Goal: Task Accomplishment & Management: Use online tool/utility

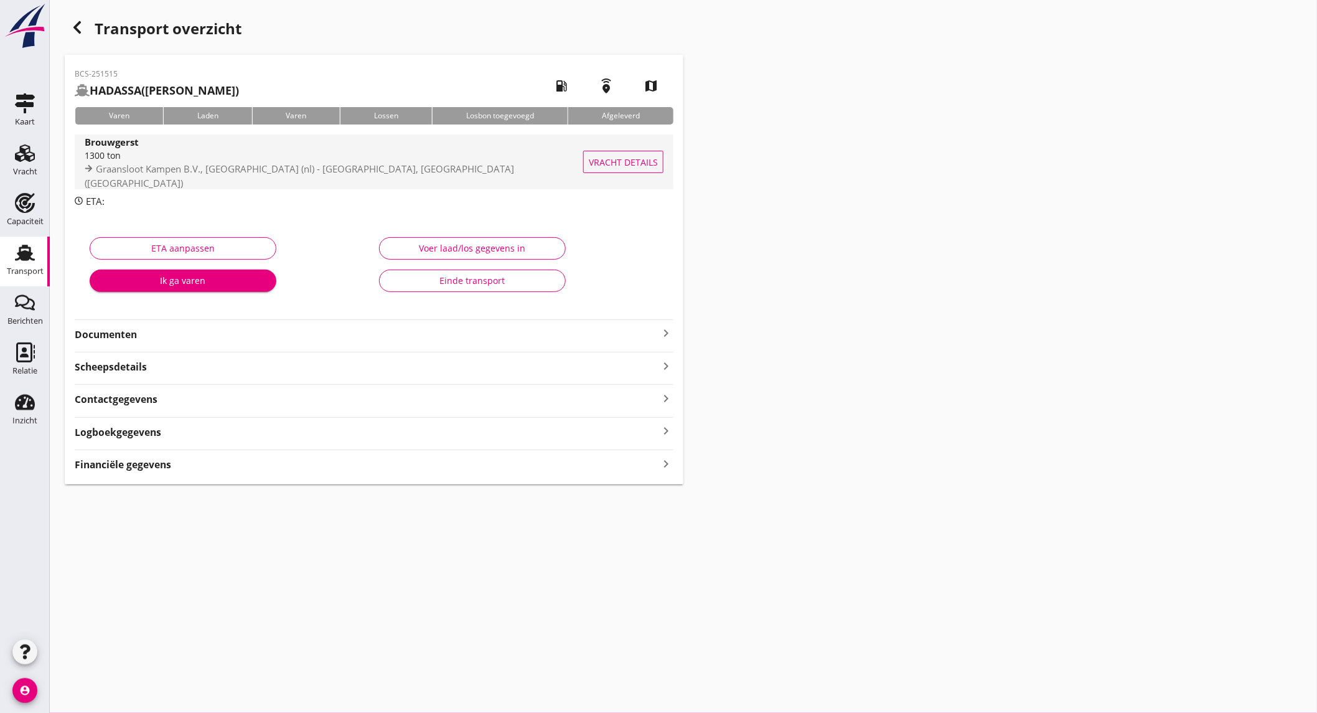
click at [332, 161] on div "1300 ton" at bounding box center [336, 155] width 503 height 13
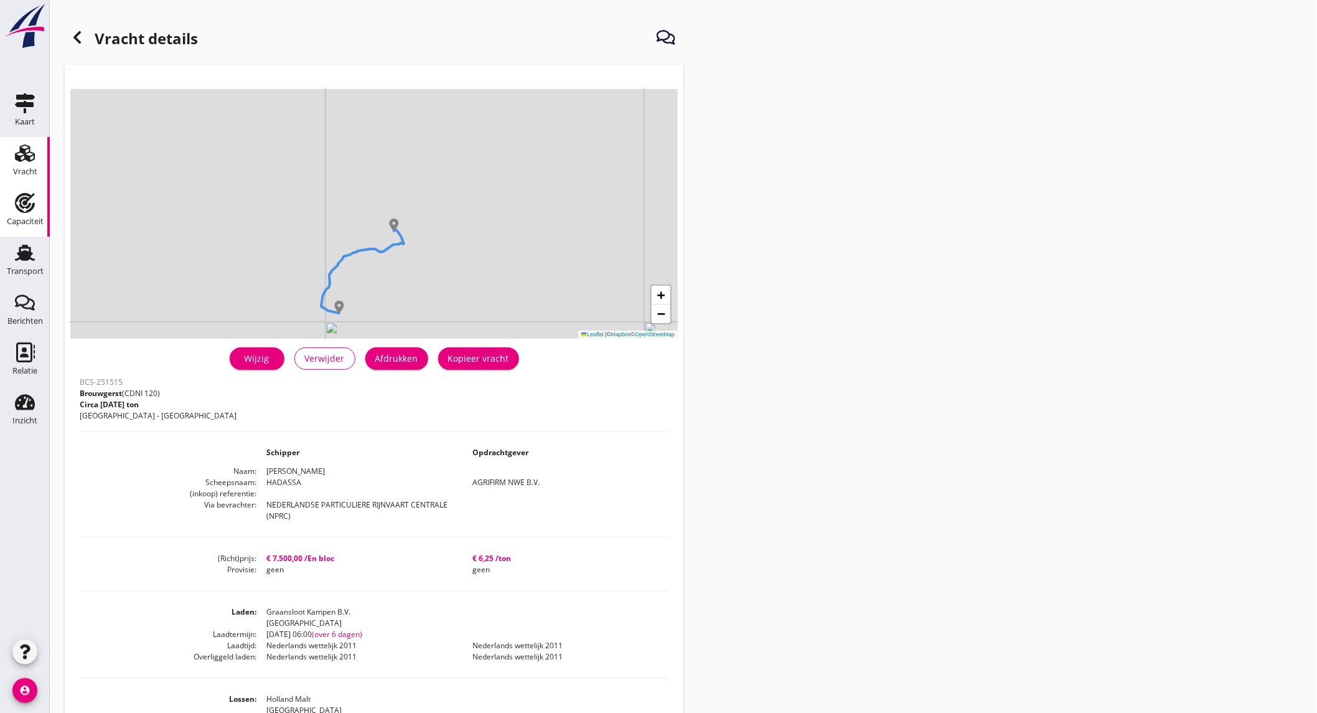
click at [32, 191] on link "Capaciteit Capaciteit" at bounding box center [25, 212] width 50 height 50
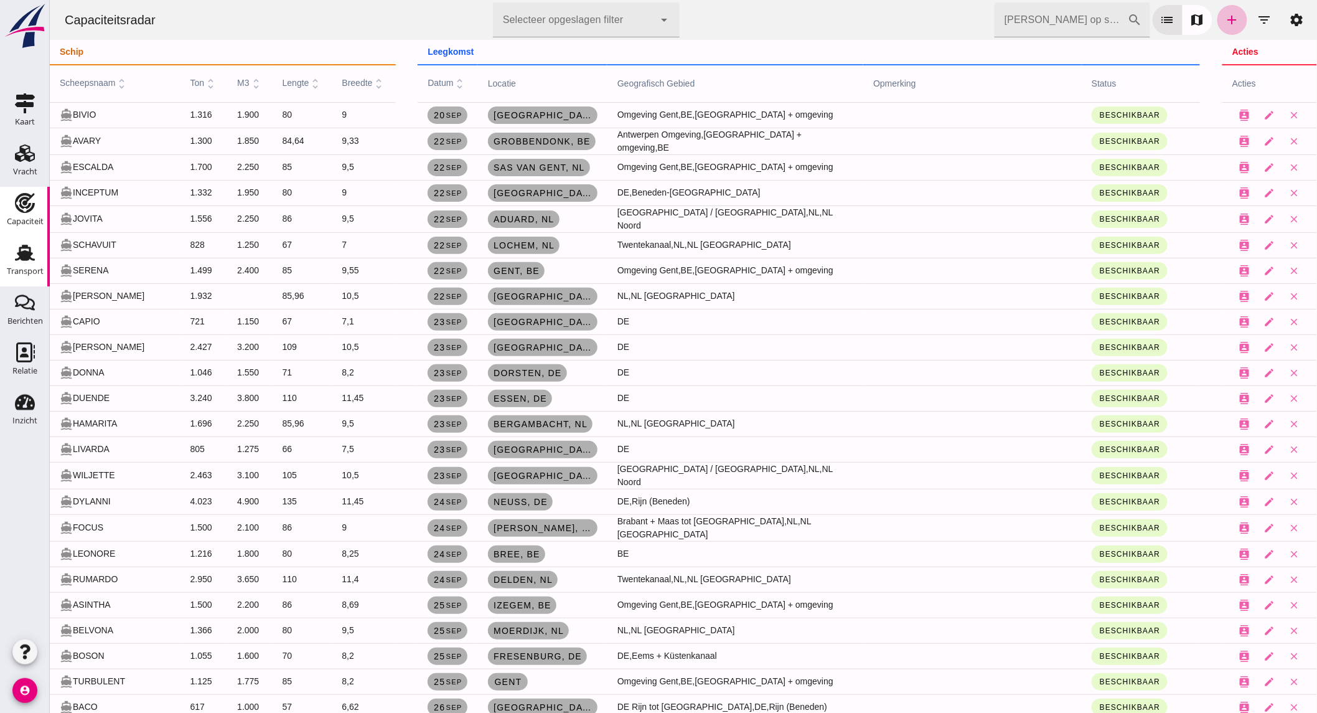
click at [32, 256] on icon "Transport" at bounding box center [25, 253] width 20 height 20
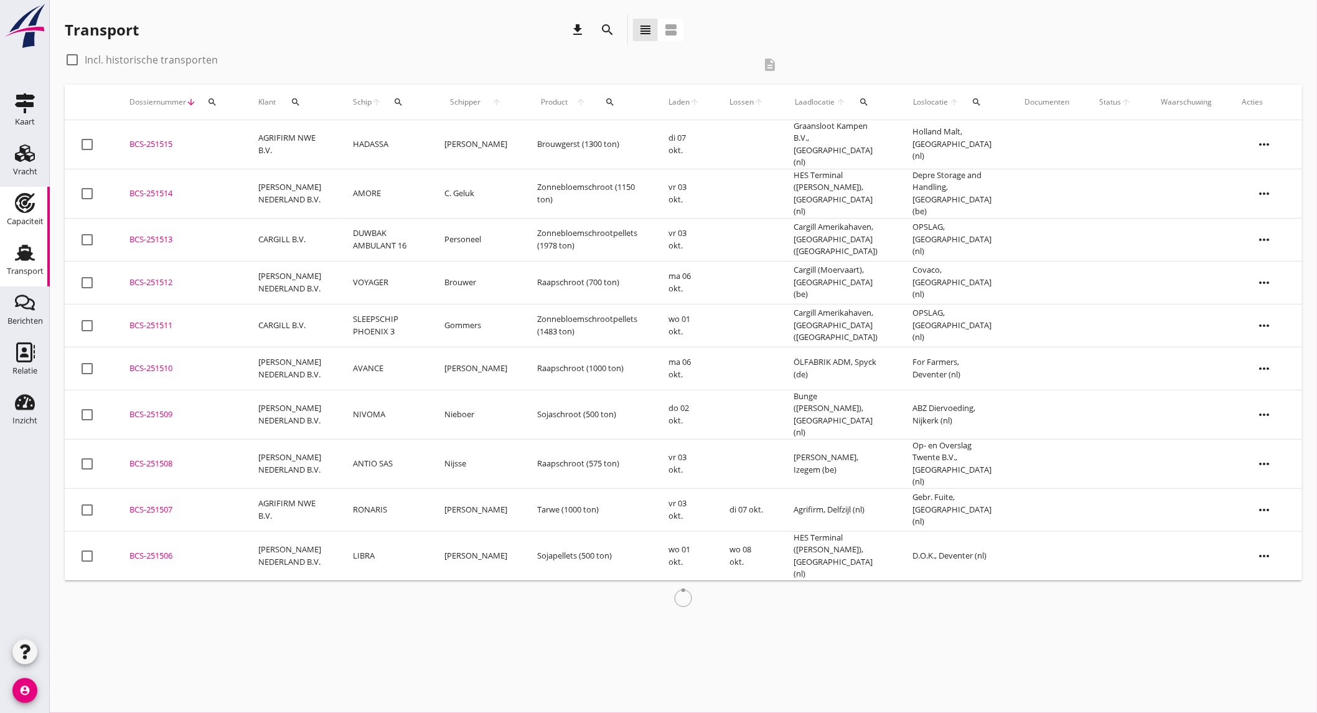
click at [21, 209] on use at bounding box center [25, 203] width 20 height 20
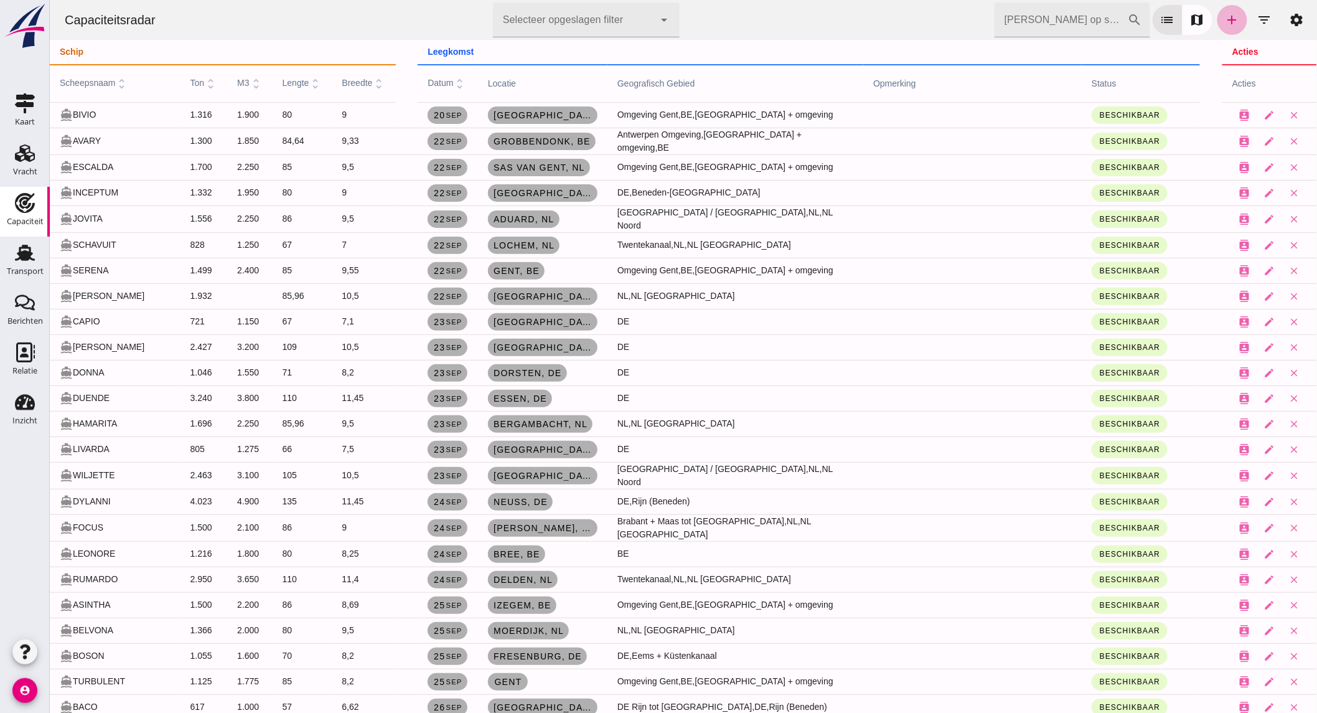
click at [1225, 23] on icon "add" at bounding box center [1232, 19] width 15 height 15
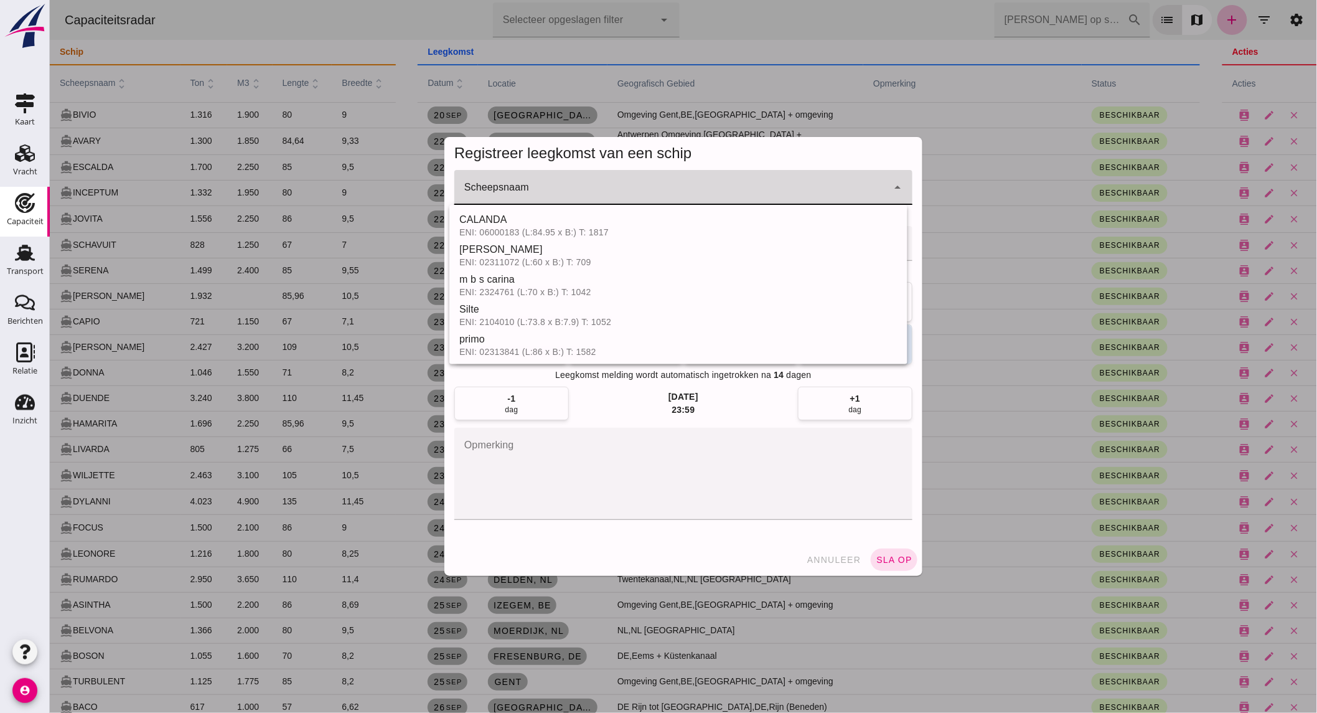
click at [567, 189] on input "Scheepsnaam" at bounding box center [670, 193] width 433 height 15
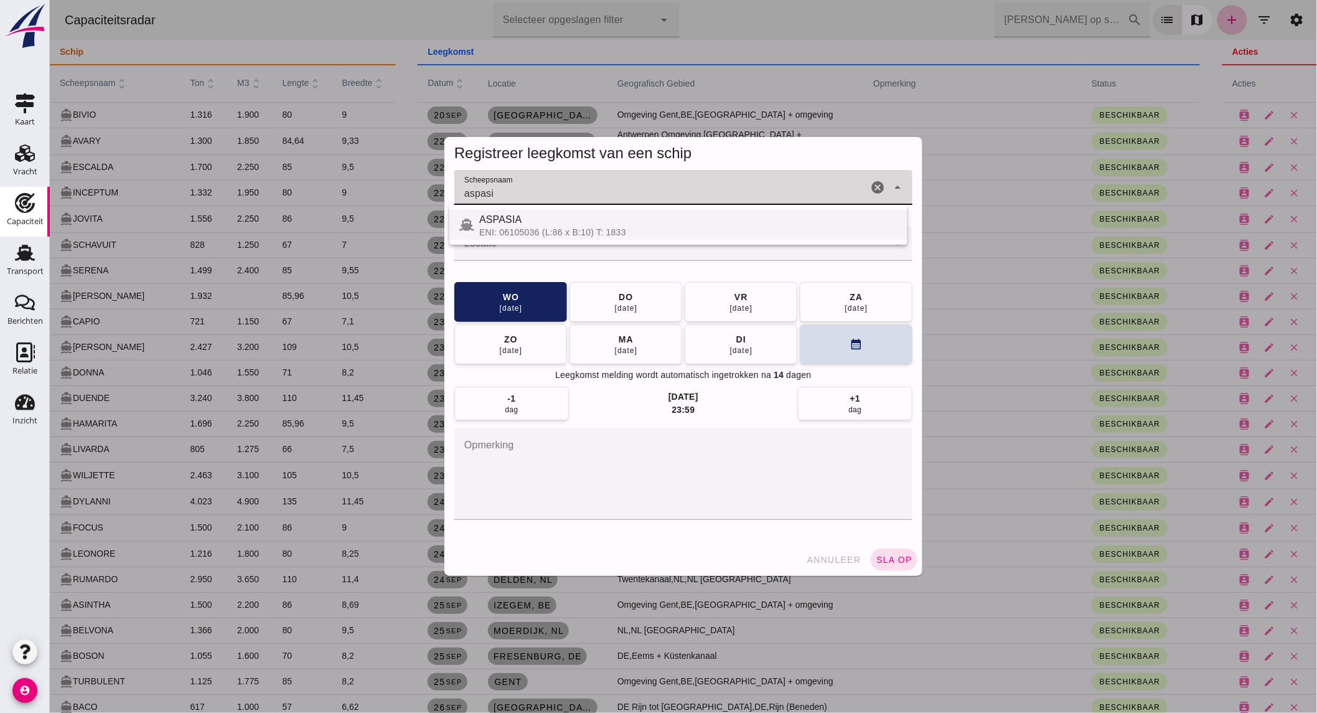
click at [551, 221] on div "ASPASIA" at bounding box center [688, 219] width 418 height 15
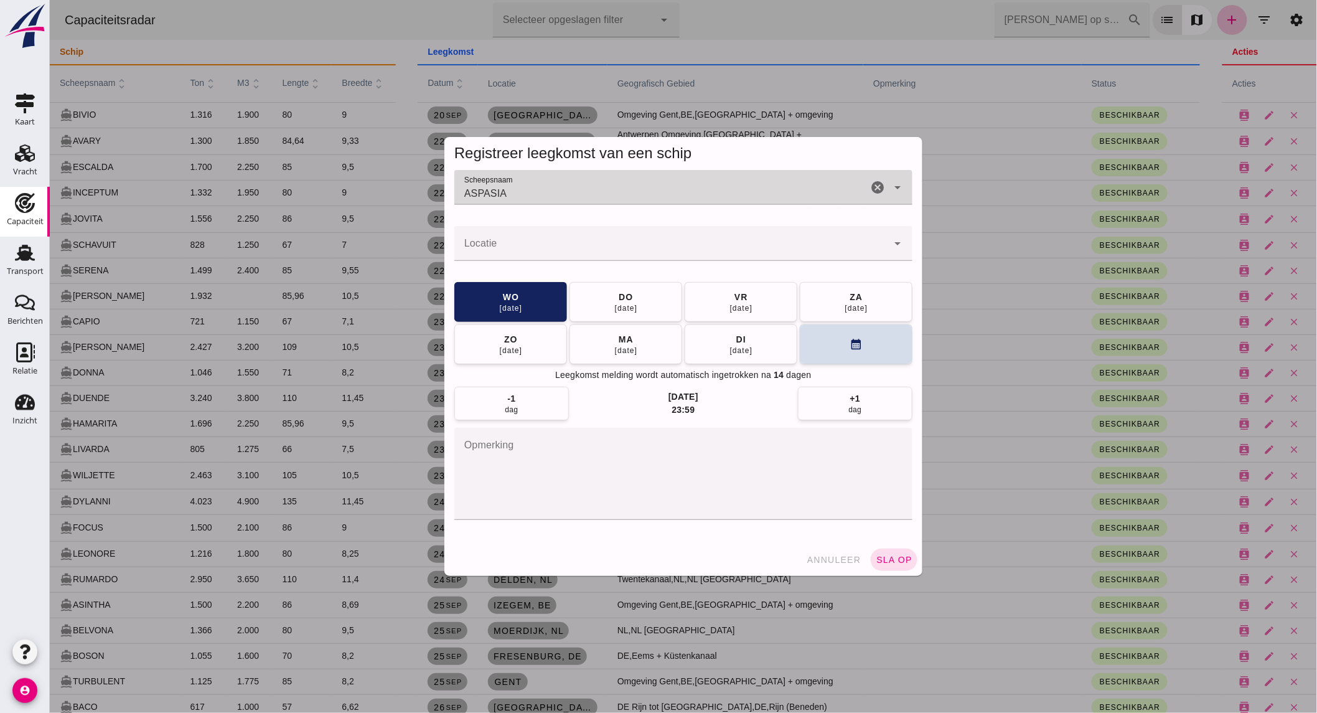
type input "ASPASIA"
click at [536, 243] on input "Locatie" at bounding box center [670, 249] width 433 height 15
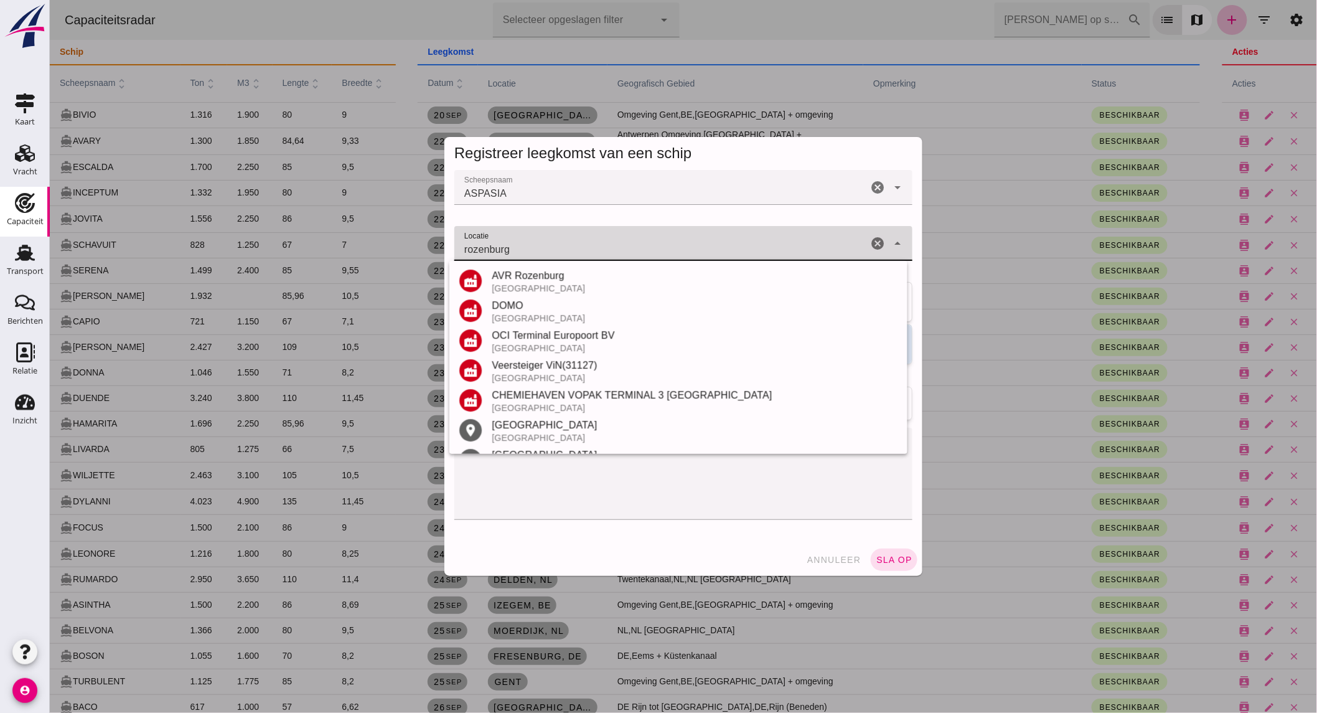
type input "rozenburg"
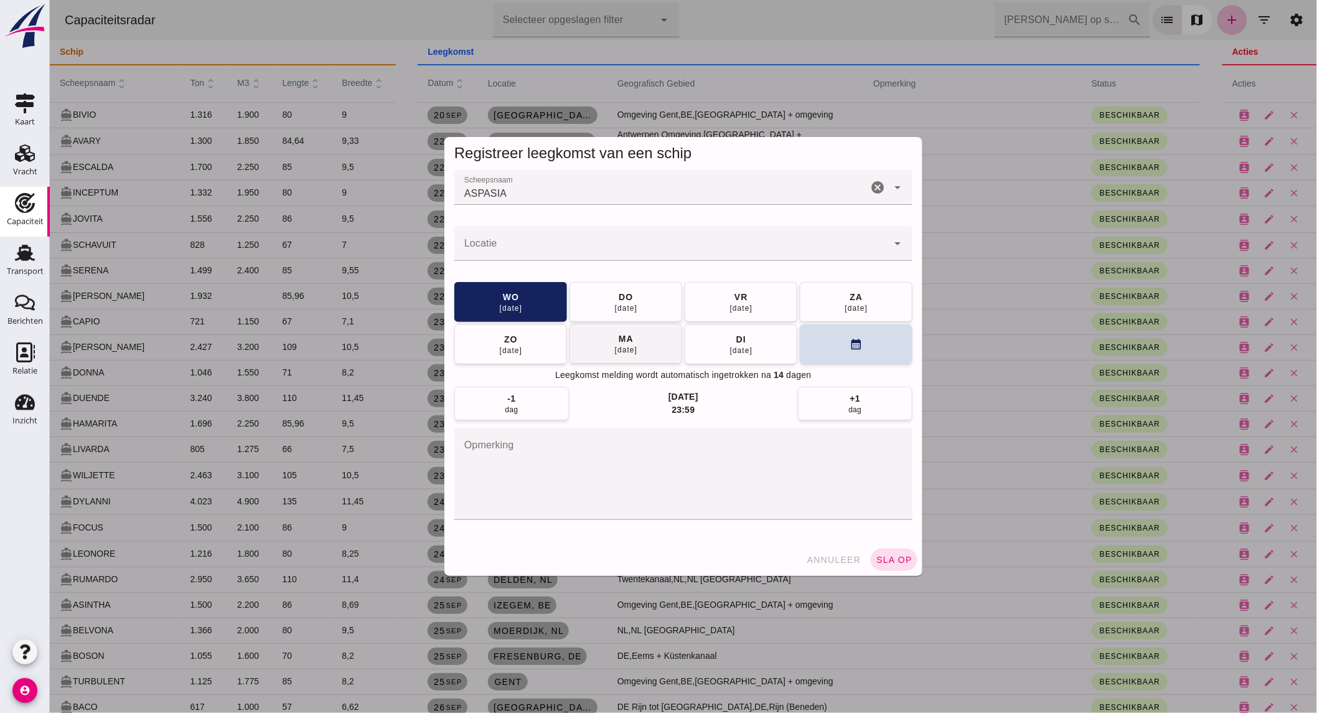
click at [636, 350] on button "[DATE]" at bounding box center [625, 344] width 113 height 40
click at [882, 557] on span "sla op" at bounding box center [893, 560] width 37 height 10
click at [491, 237] on div at bounding box center [670, 243] width 433 height 35
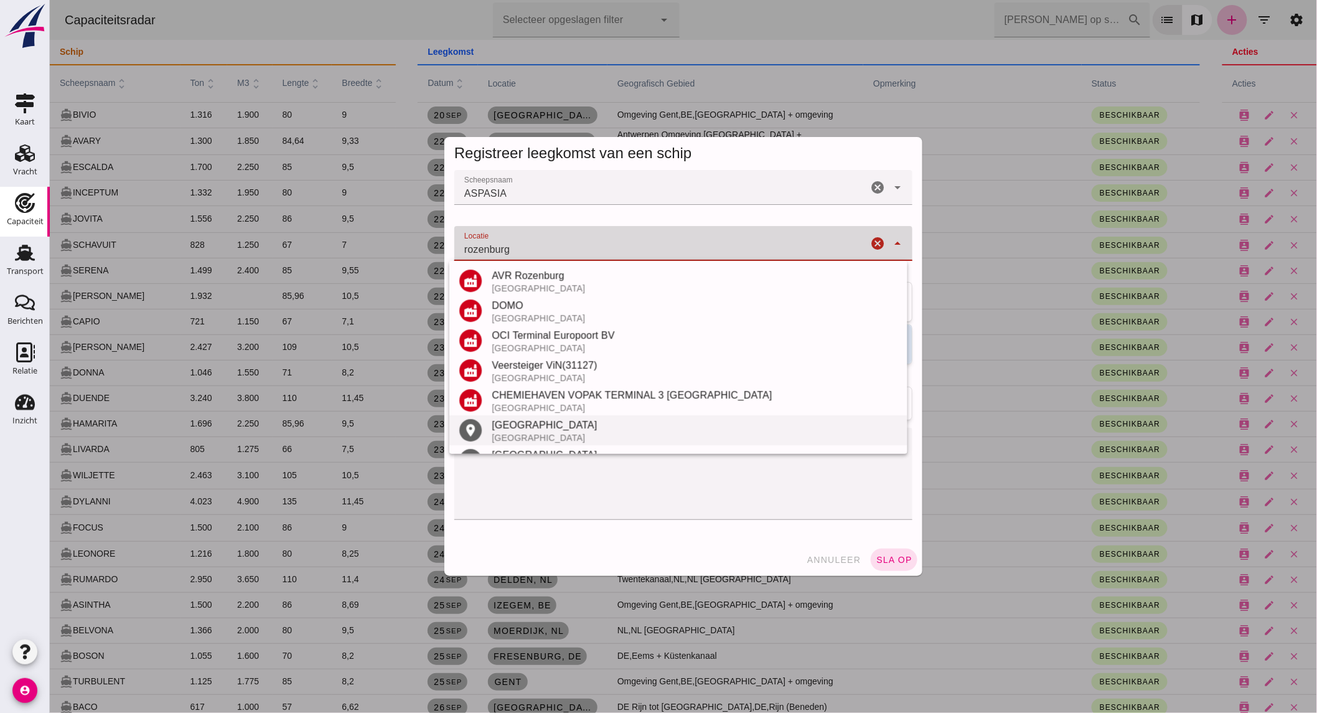
click at [553, 431] on div "[GEOGRAPHIC_DATA]" at bounding box center [694, 425] width 406 height 15
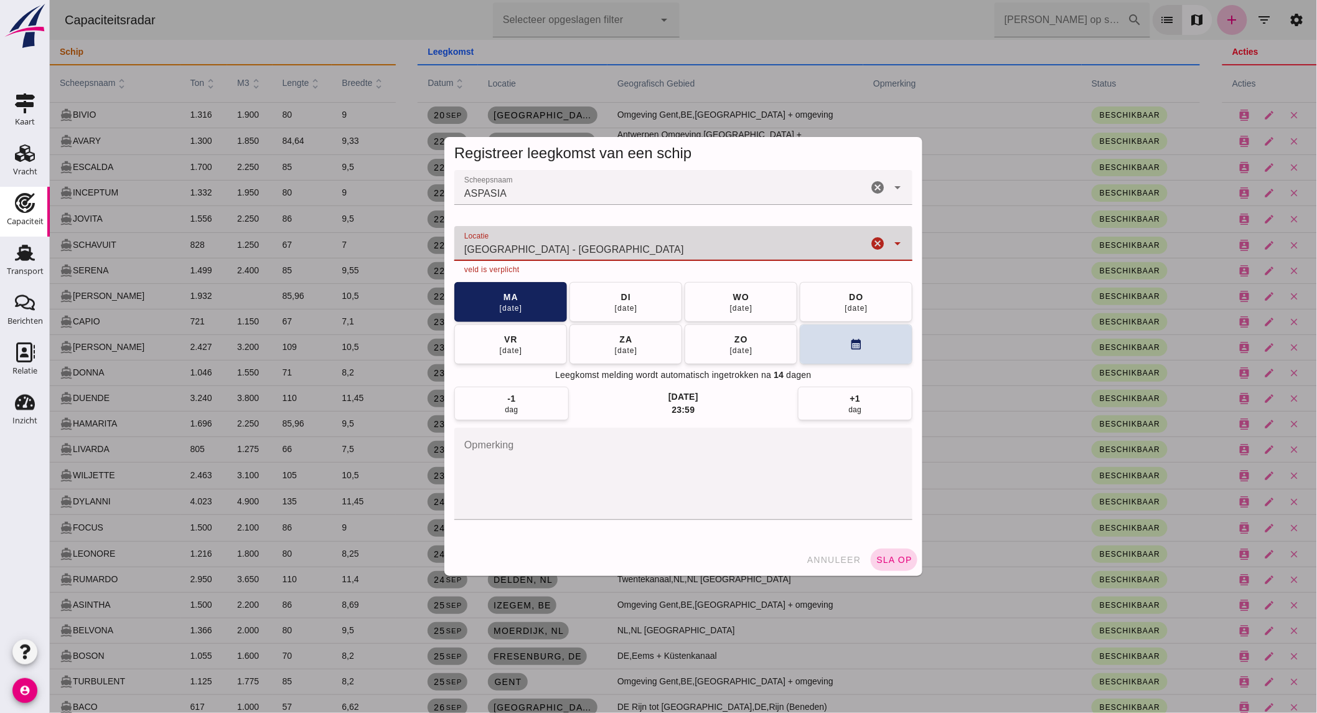
type input "[GEOGRAPHIC_DATA] - [GEOGRAPHIC_DATA]"
click at [892, 564] on span "sla op" at bounding box center [893, 560] width 37 height 10
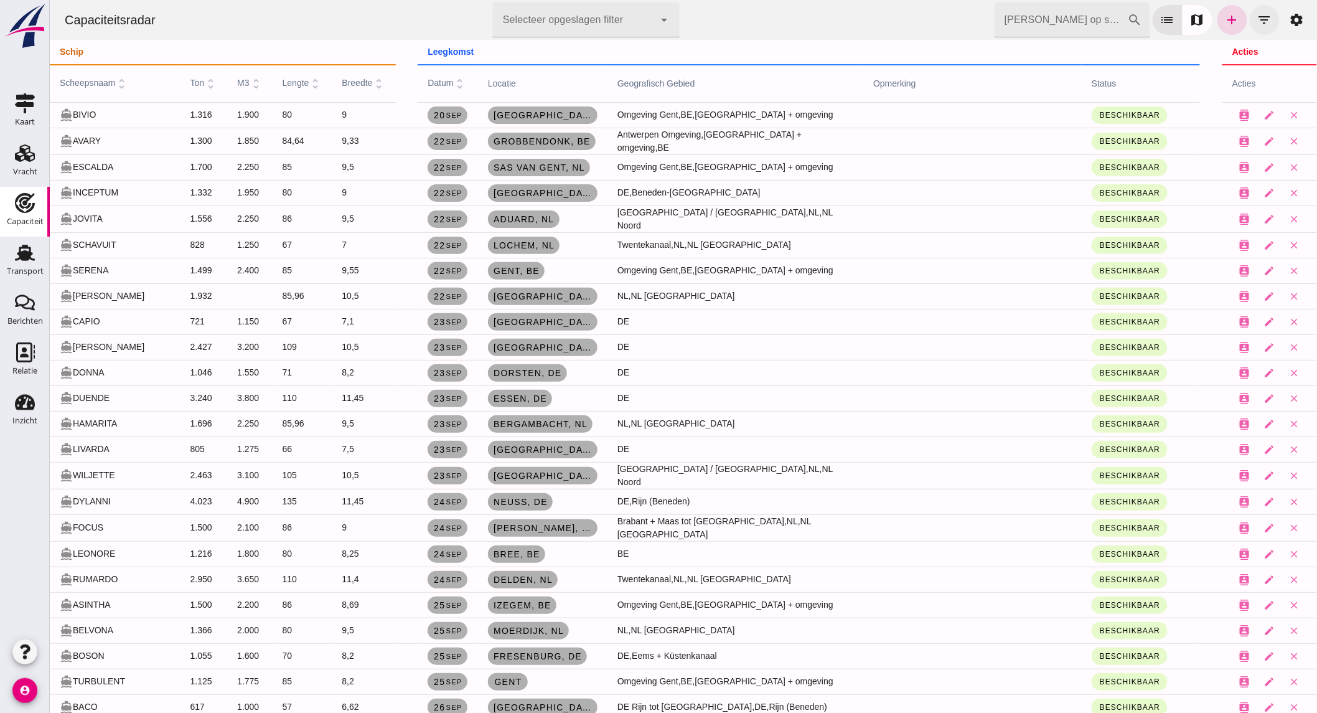
click at [1257, 14] on icon "filter_list" at bounding box center [1264, 19] width 15 height 15
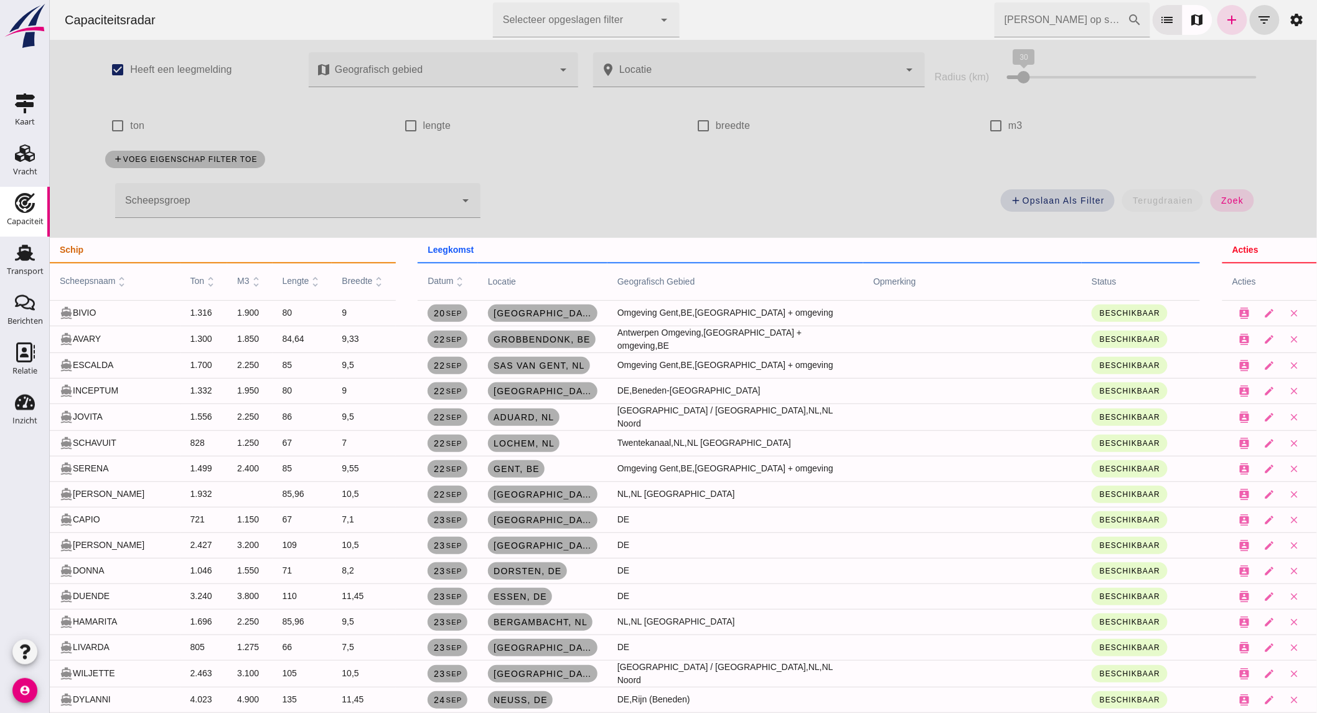
drag, startPoint x: 126, startPoint y: 125, endPoint x: 271, endPoint y: 141, distance: 146.0
click at [129, 125] on label "ton" at bounding box center [136, 125] width 14 height 35
click at [127, 125] on input "ton" at bounding box center [117, 125] width 25 height 25
checkbox input "true"
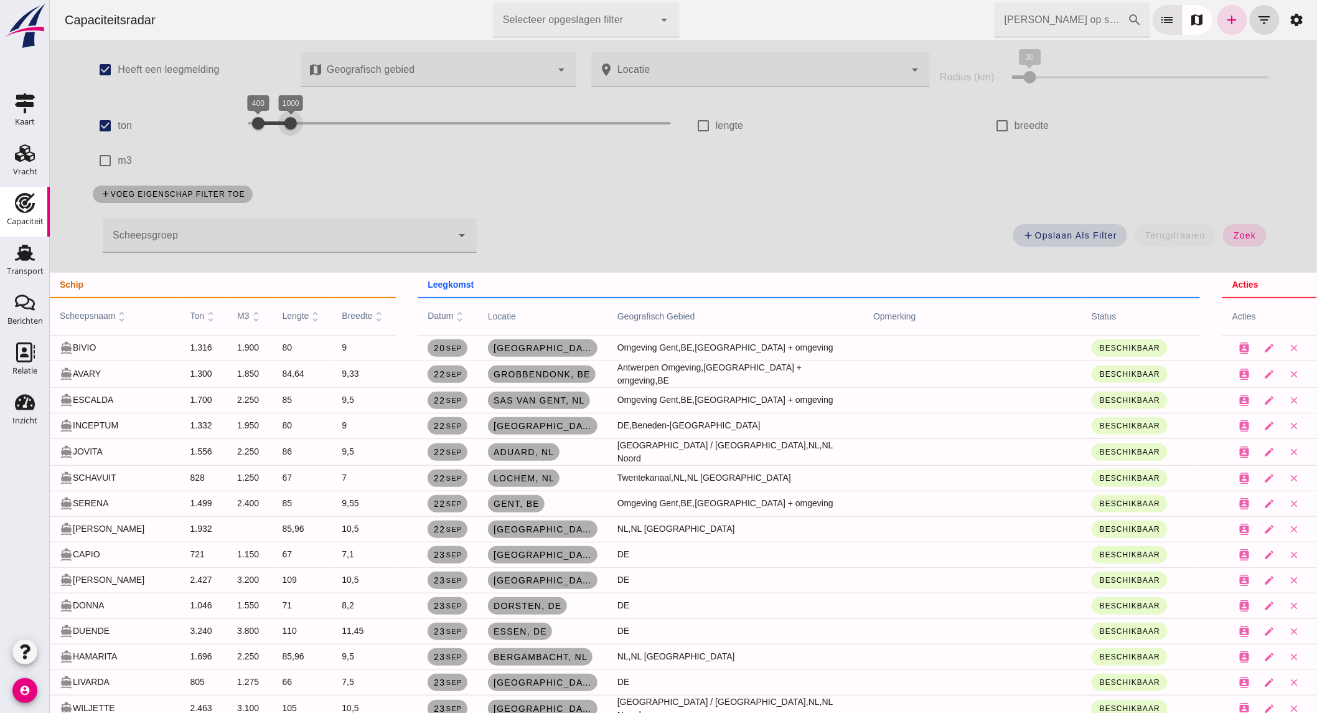
drag, startPoint x: 568, startPoint y: 114, endPoint x: 273, endPoint y: 127, distance: 294.8
click at [278, 127] on div at bounding box center [290, 123] width 25 height 25
click at [1242, 231] on span "zoek" at bounding box center [1244, 235] width 23 height 10
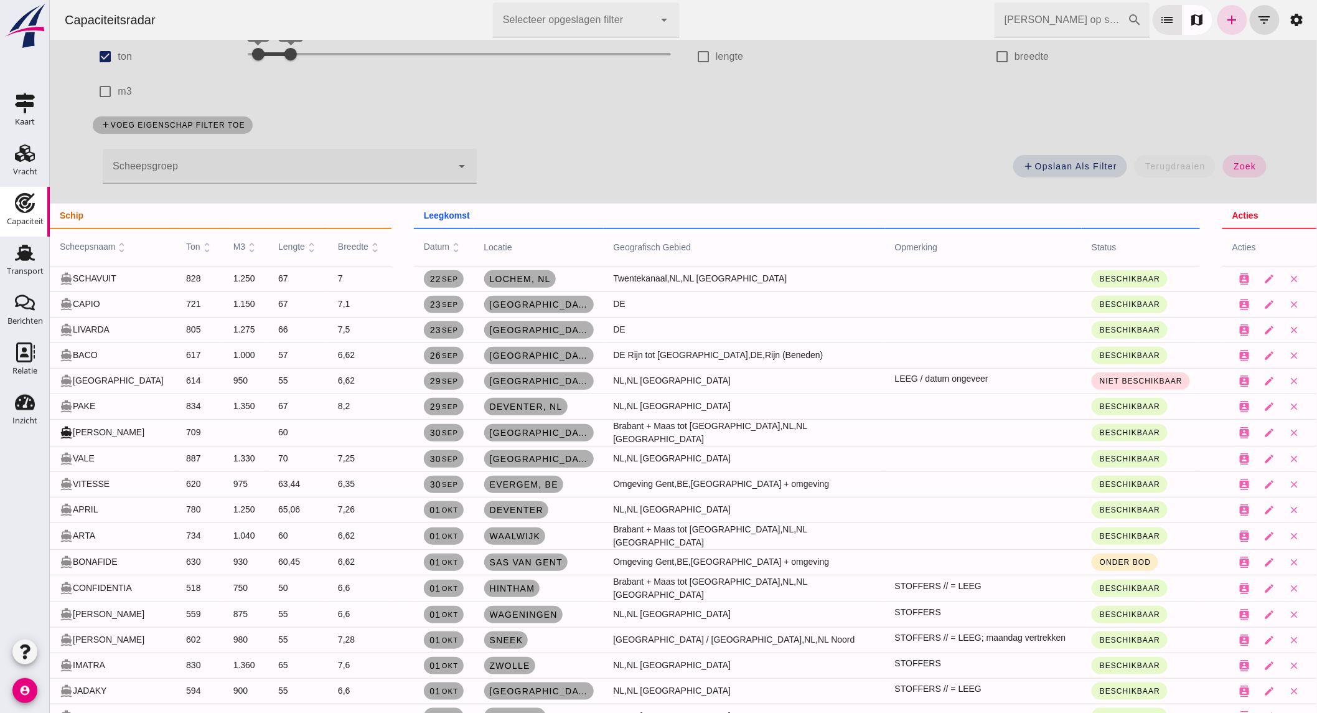
scroll to position [138, 0]
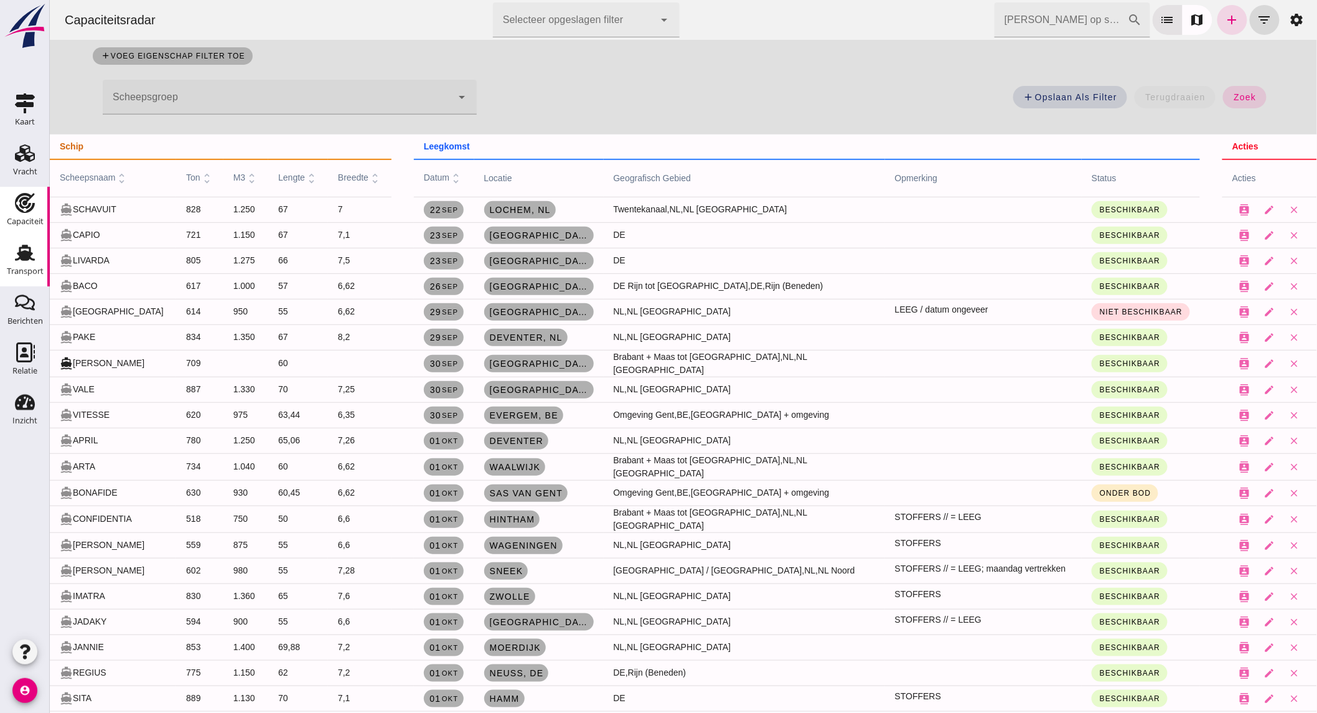
click at [25, 256] on use at bounding box center [25, 253] width 20 height 16
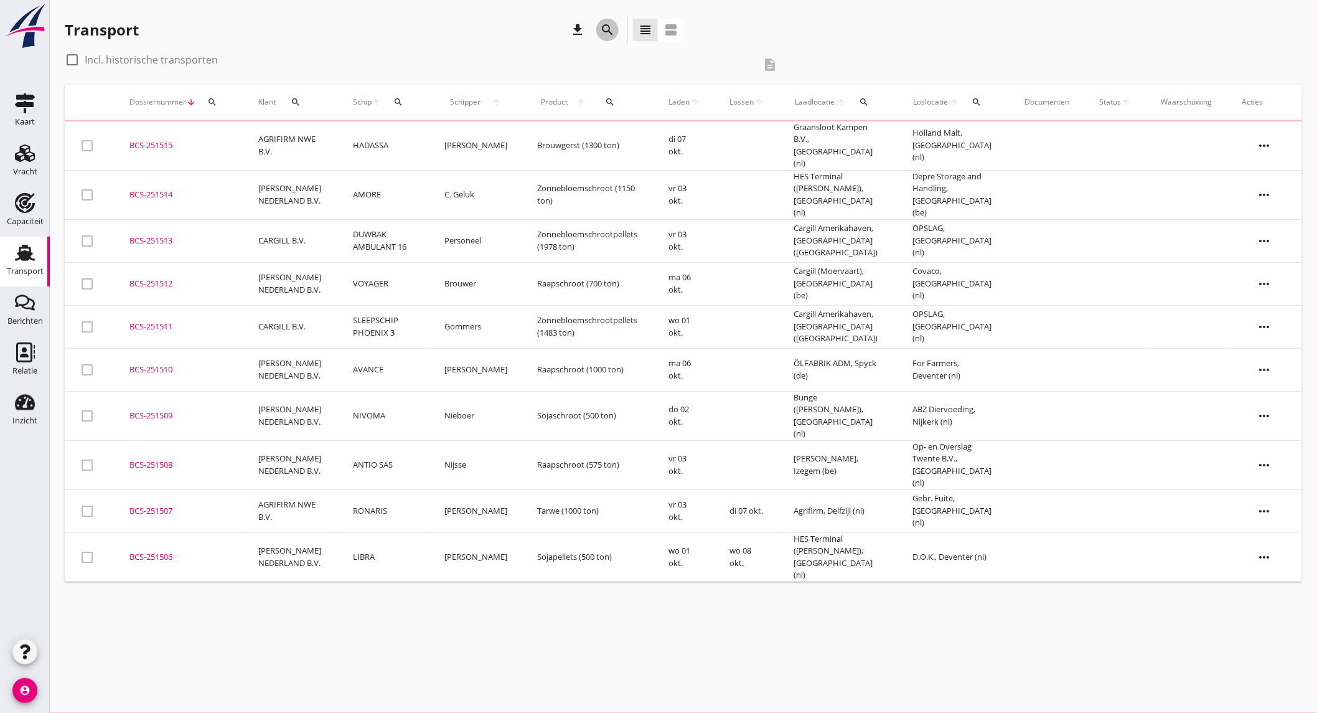
click at [613, 23] on icon "search" at bounding box center [607, 29] width 15 height 15
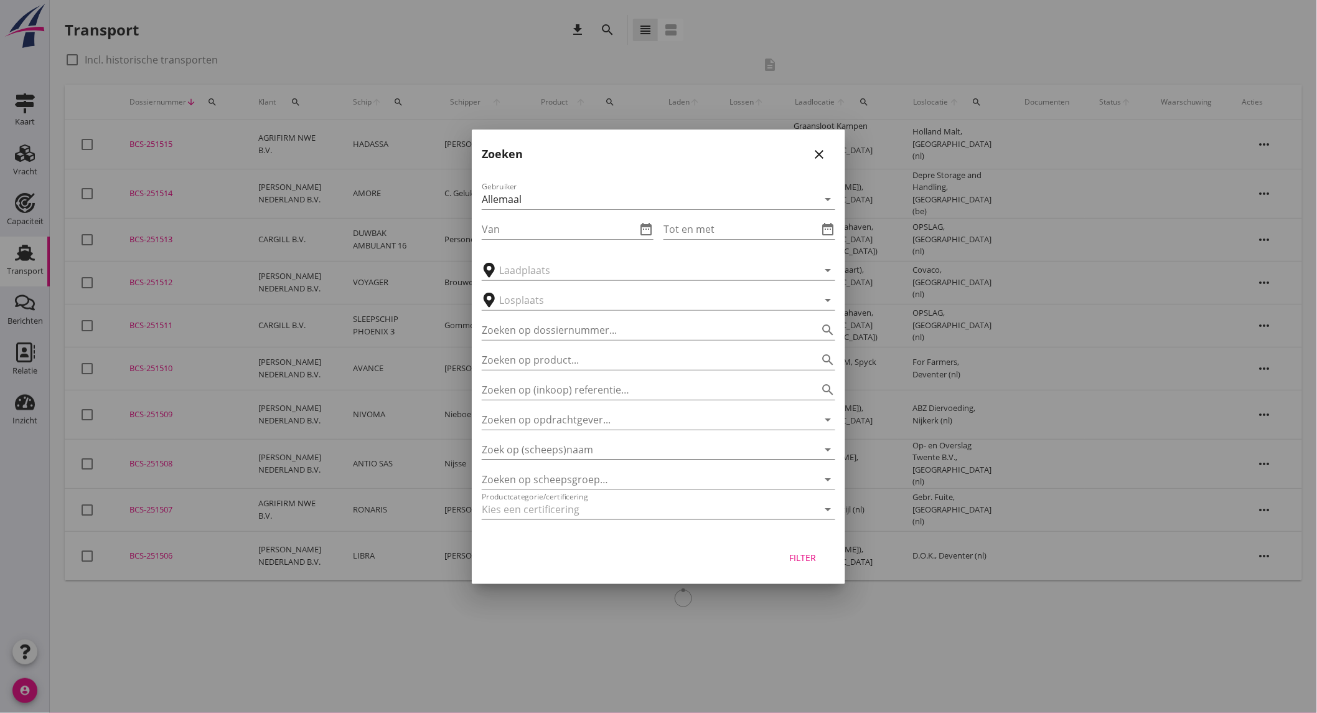
click at [579, 454] on input "Zoek op (scheeps)naam" at bounding box center [641, 450] width 319 height 20
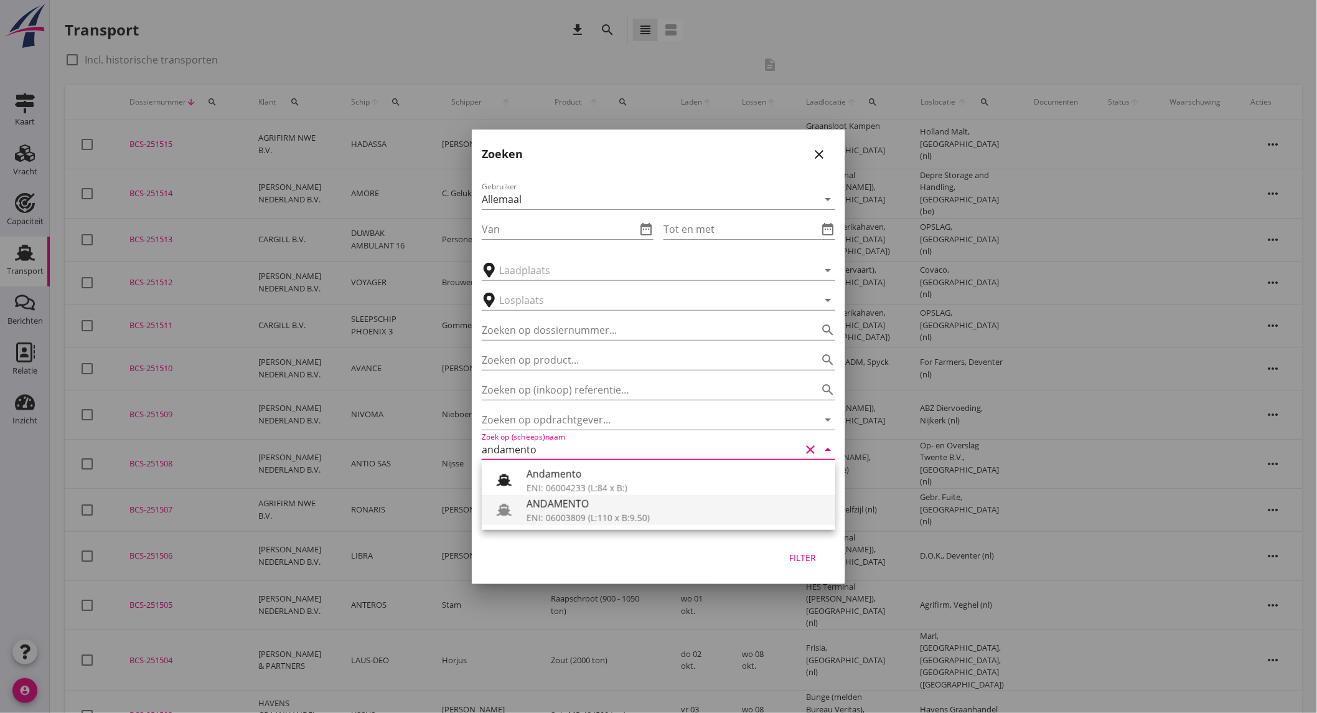
click at [539, 501] on div "ANDAMENTO" at bounding box center [676, 503] width 299 height 15
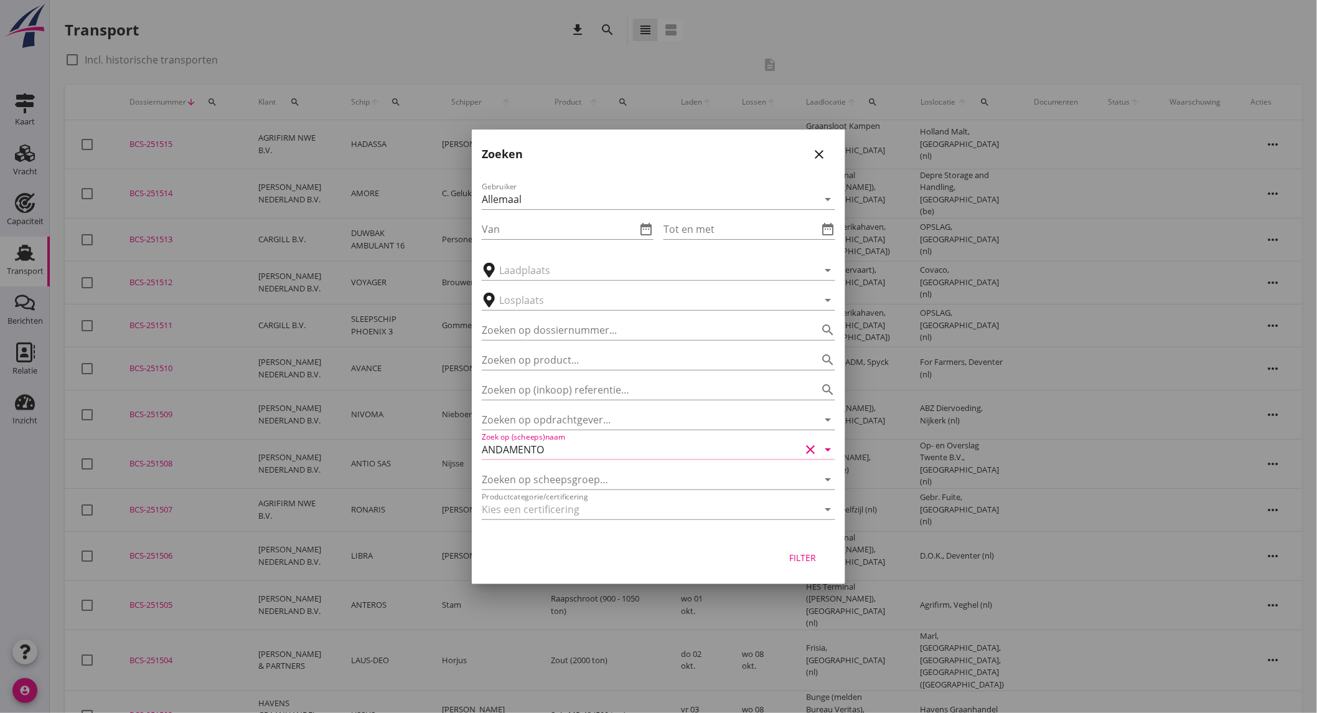
click at [788, 554] on div "Filter" at bounding box center [803, 557] width 35 height 13
type input "ANDAMENTO"
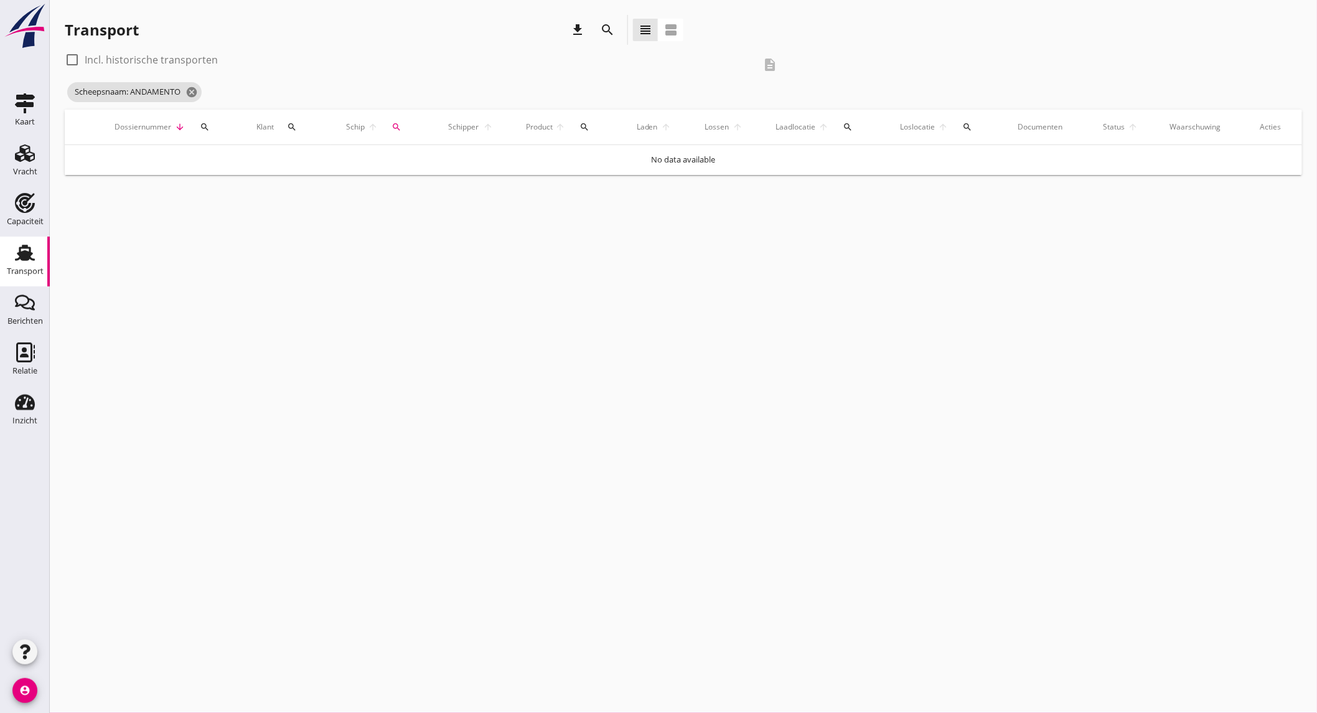
click at [181, 55] on label "Incl. historische transporten" at bounding box center [151, 60] width 133 height 12
checkbox input "true"
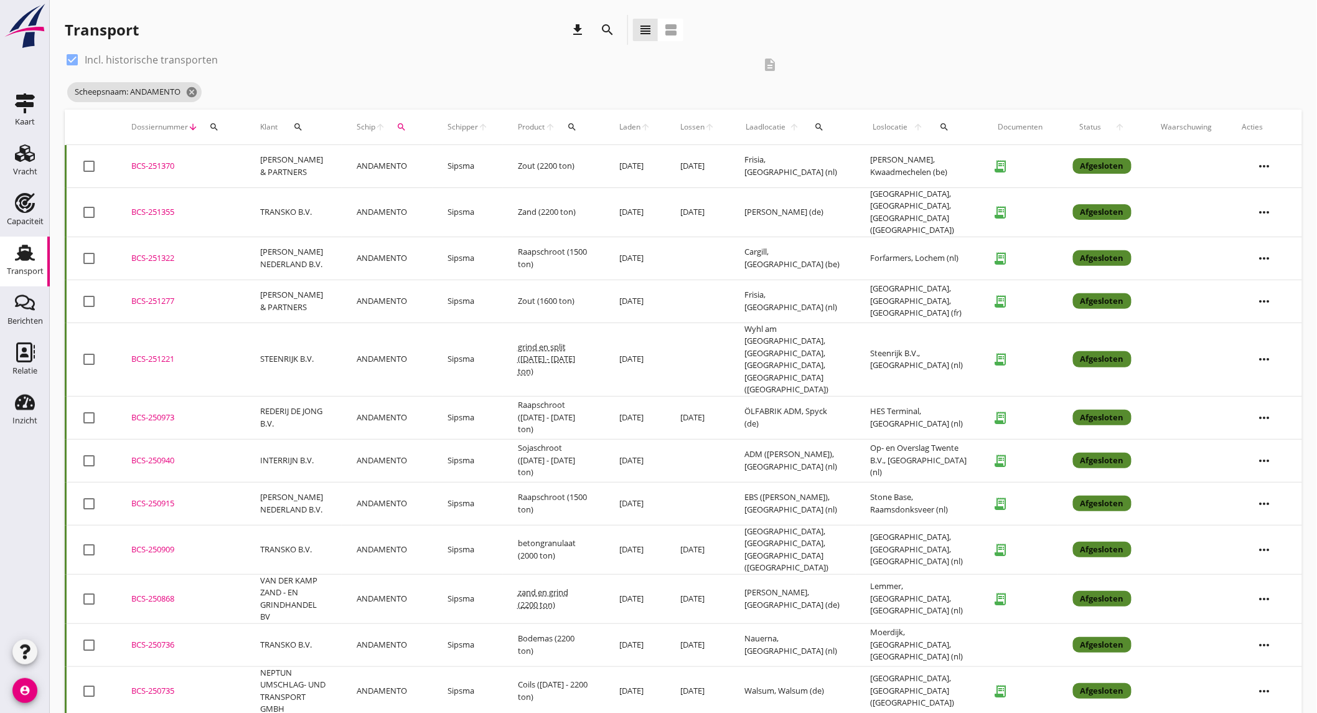
click at [375, 623] on td "ANDAMENTO" at bounding box center [387, 644] width 91 height 43
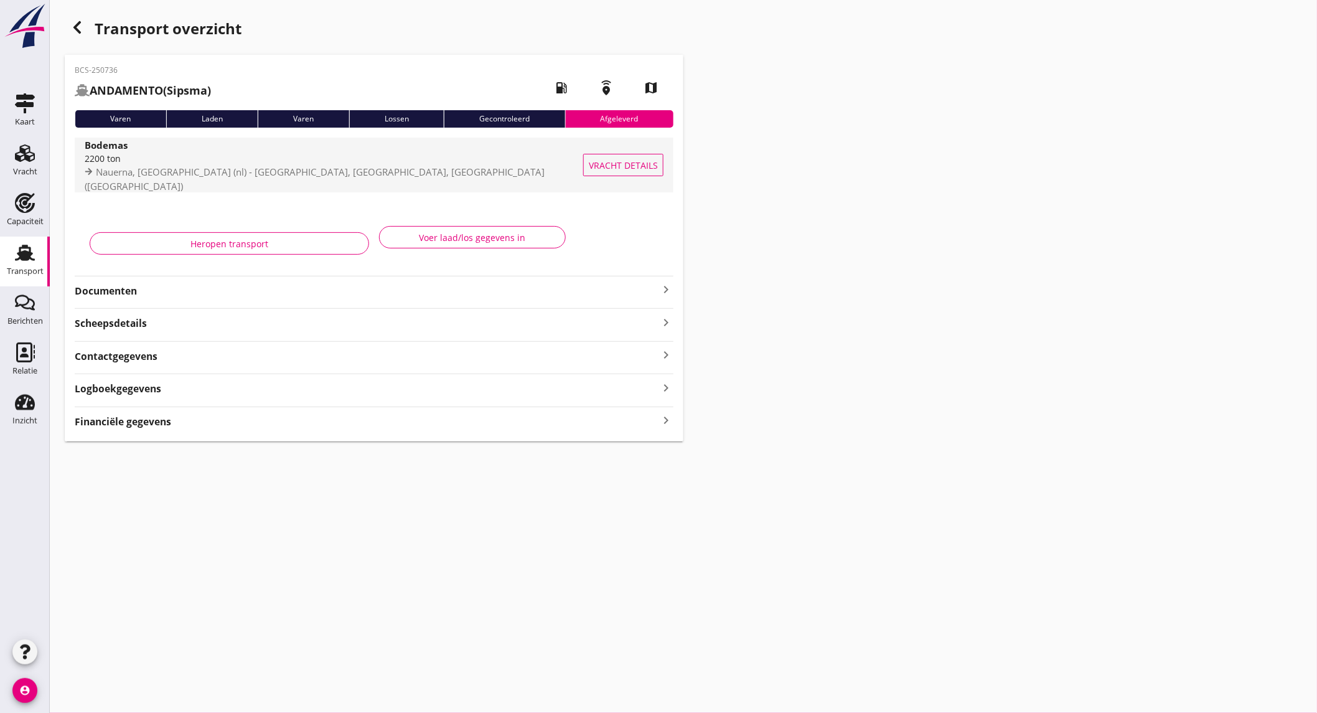
click at [195, 177] on span "Nauerna, [GEOGRAPHIC_DATA] (nl) - [GEOGRAPHIC_DATA], [GEOGRAPHIC_DATA], [GEOGRA…" at bounding box center [315, 179] width 460 height 27
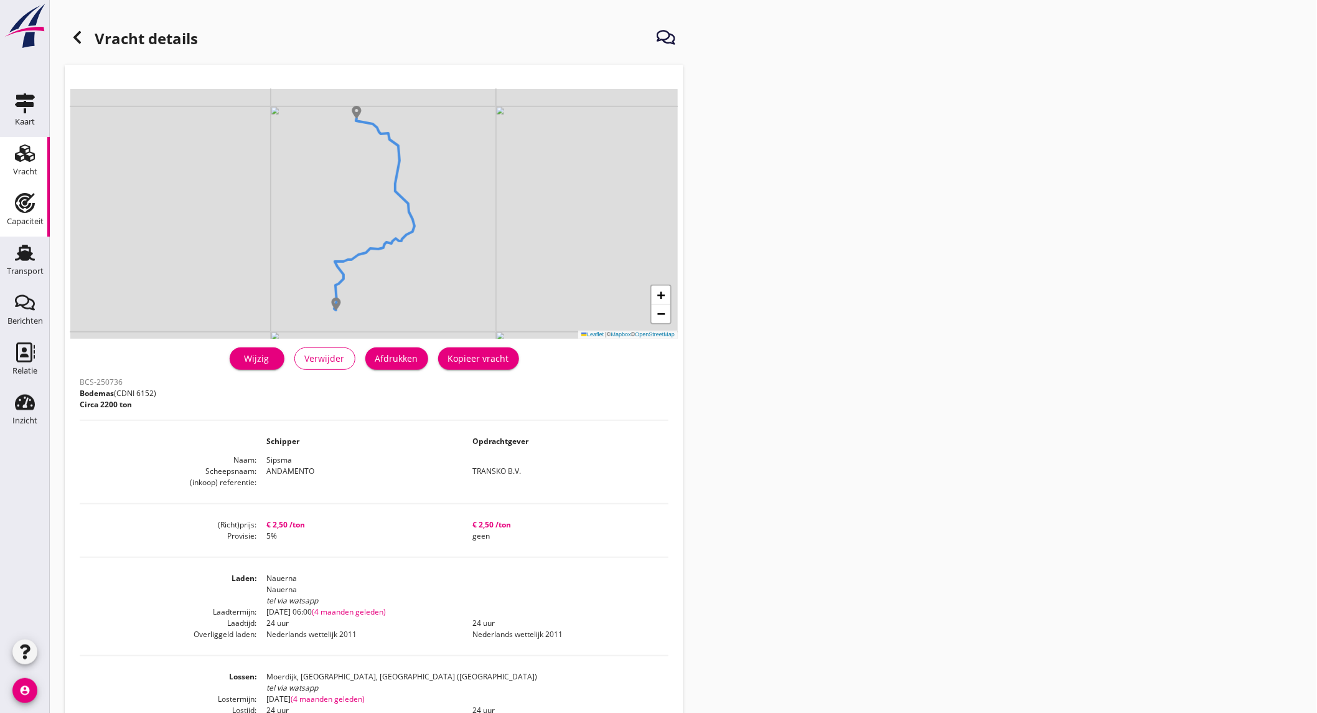
click at [24, 219] on div "Capaciteit" at bounding box center [25, 221] width 37 height 8
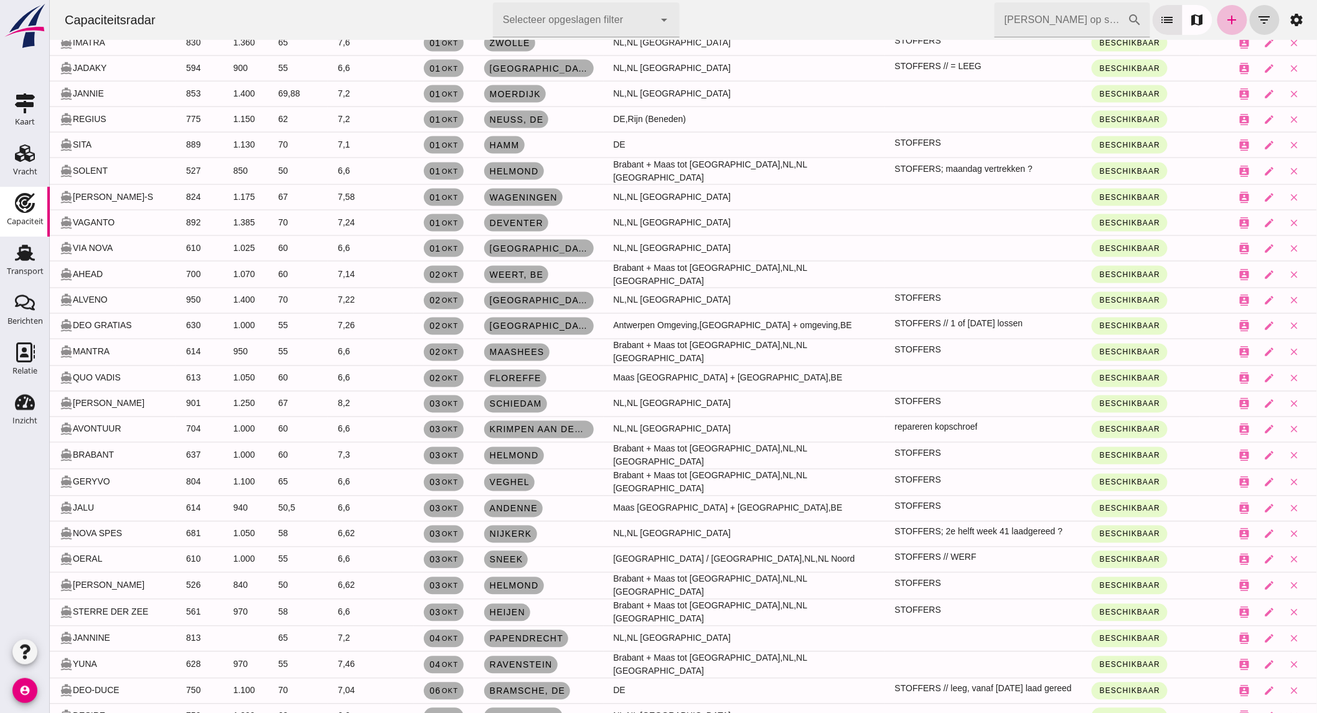
scroll to position [761, 0]
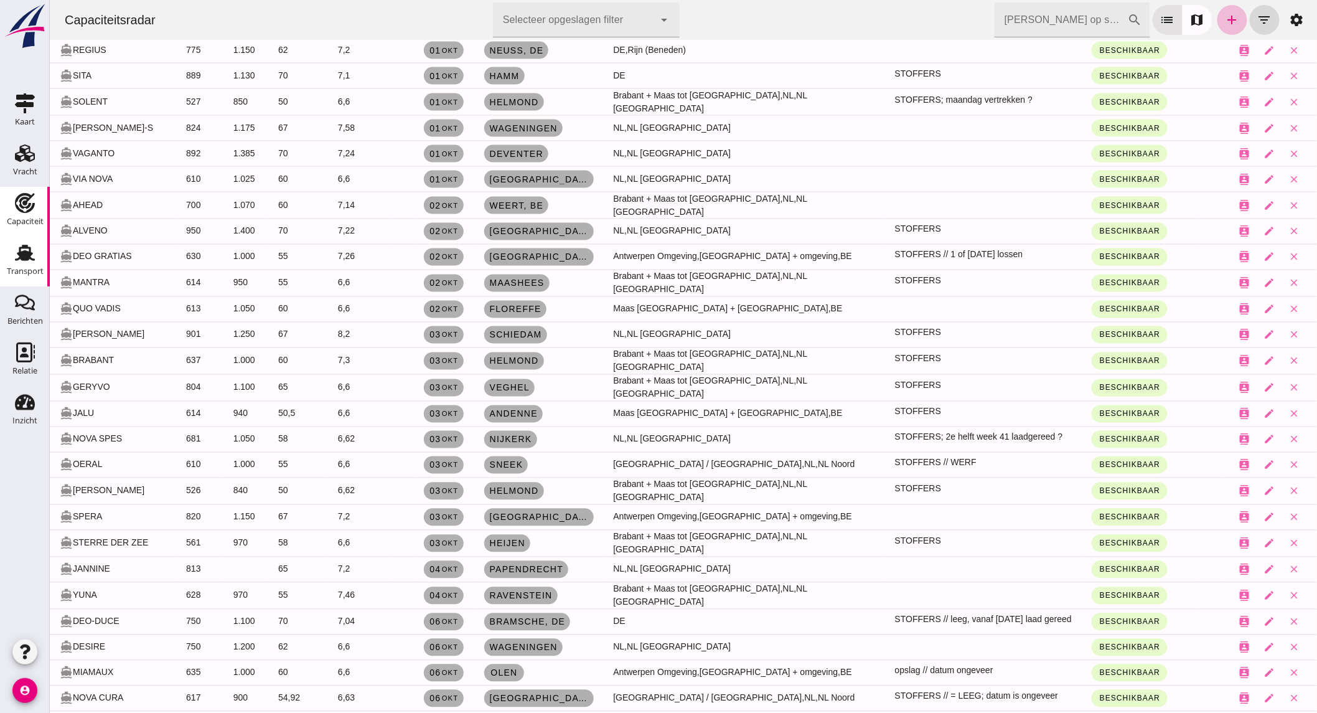
click at [39, 247] on div "Transport" at bounding box center [25, 253] width 30 height 20
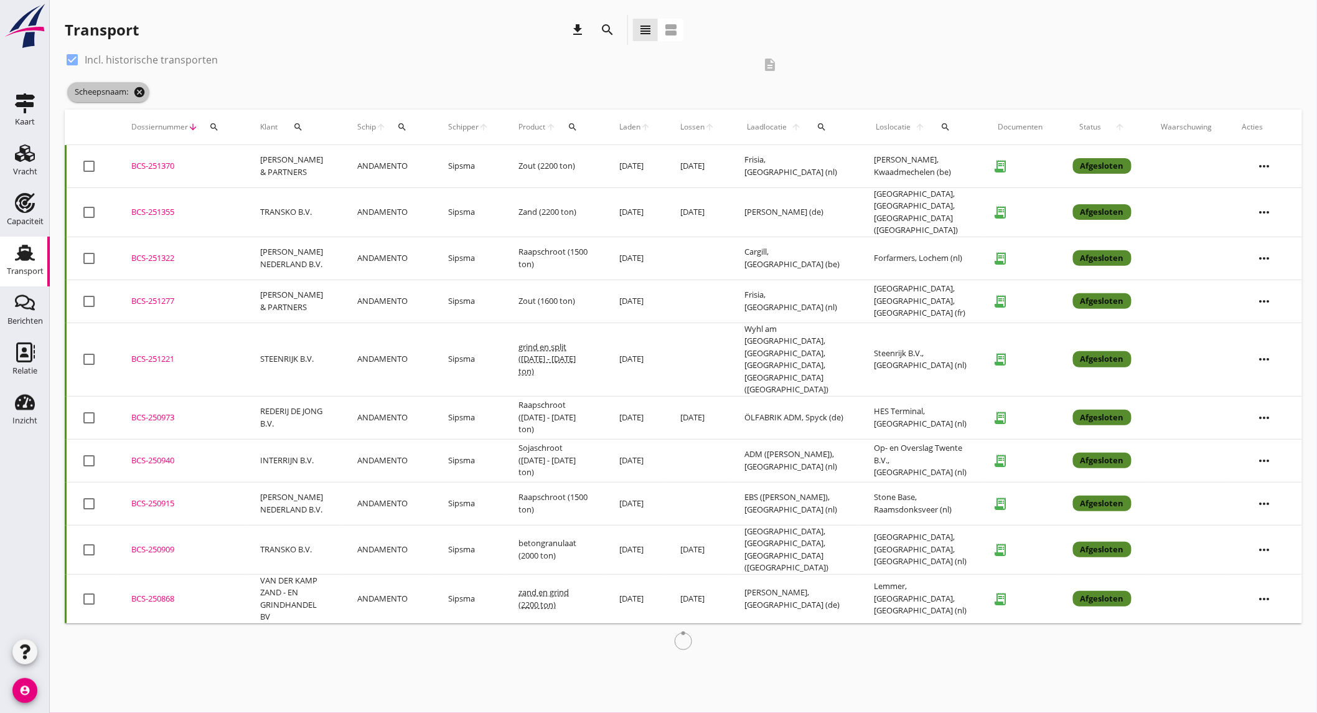
click at [138, 88] on icon "cancel" at bounding box center [139, 92] width 12 height 12
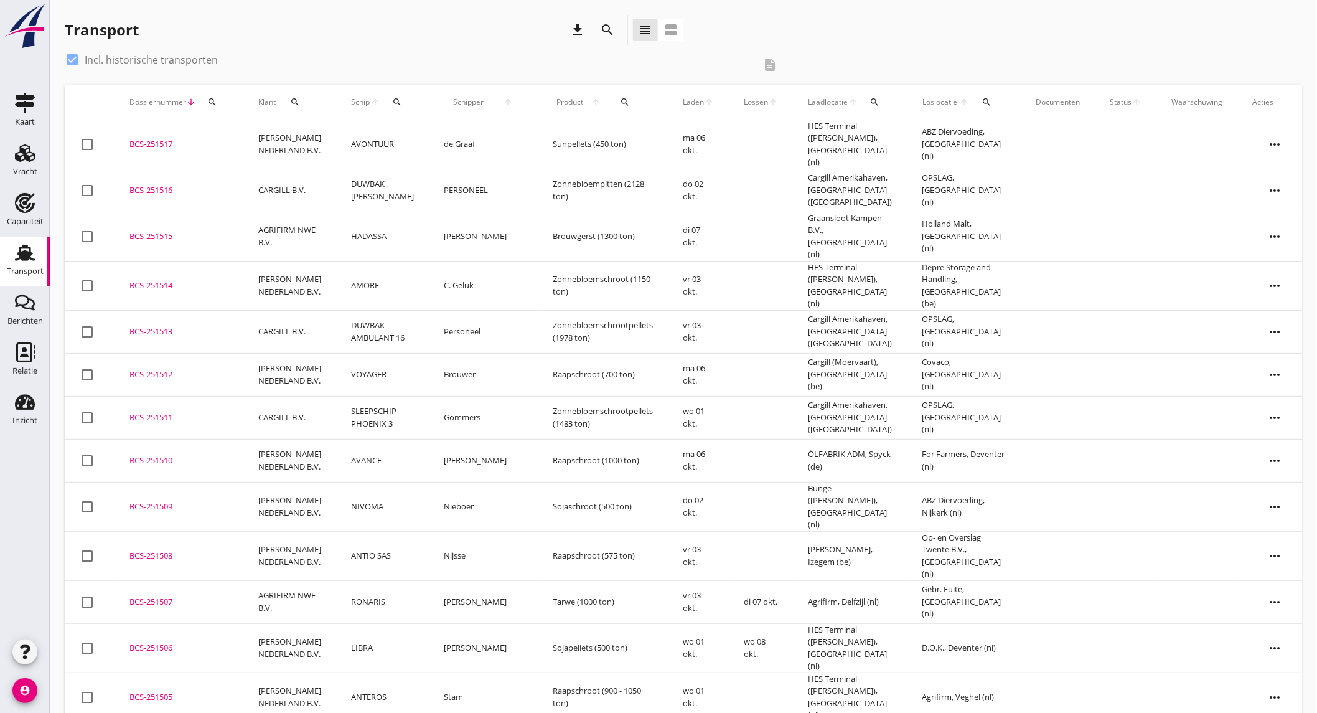
click at [392, 269] on td "AMORE" at bounding box center [382, 285] width 93 height 49
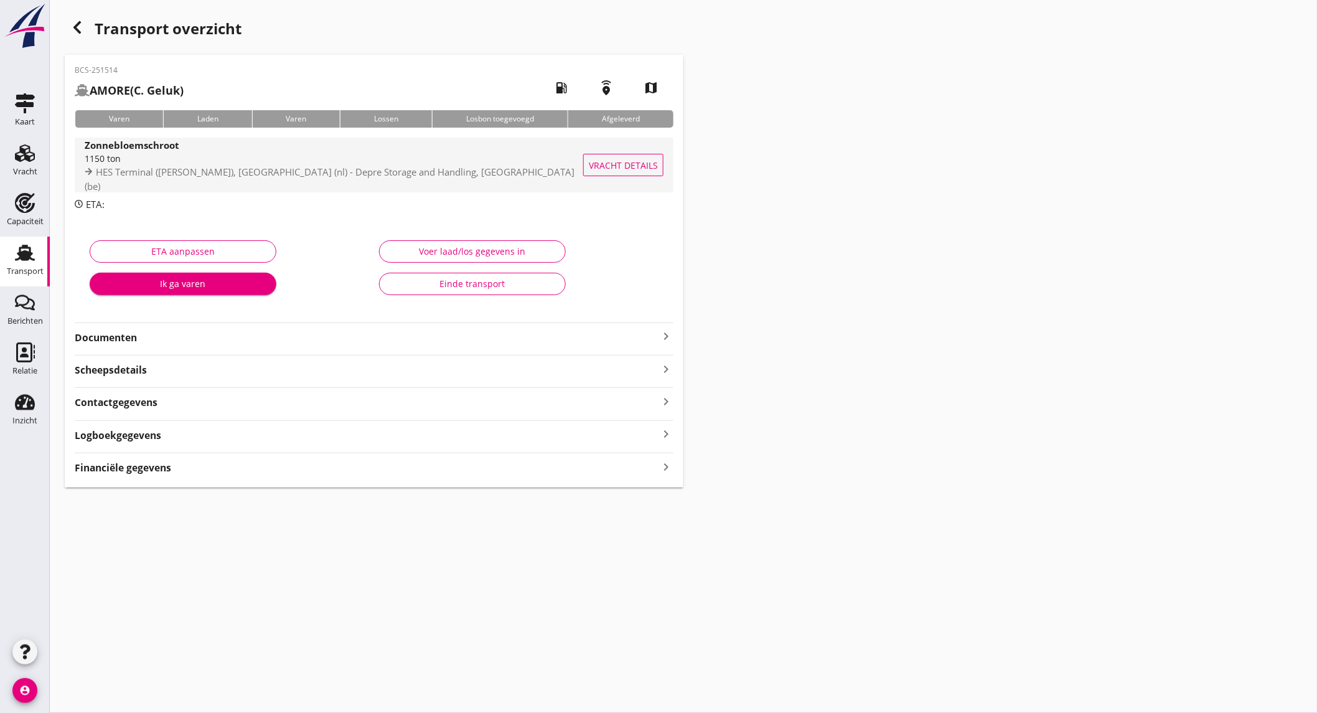
click at [223, 182] on span "HES Terminal ([PERSON_NAME]), [GEOGRAPHIC_DATA] (nl) - Depre Storage and Handli…" at bounding box center [330, 179] width 490 height 27
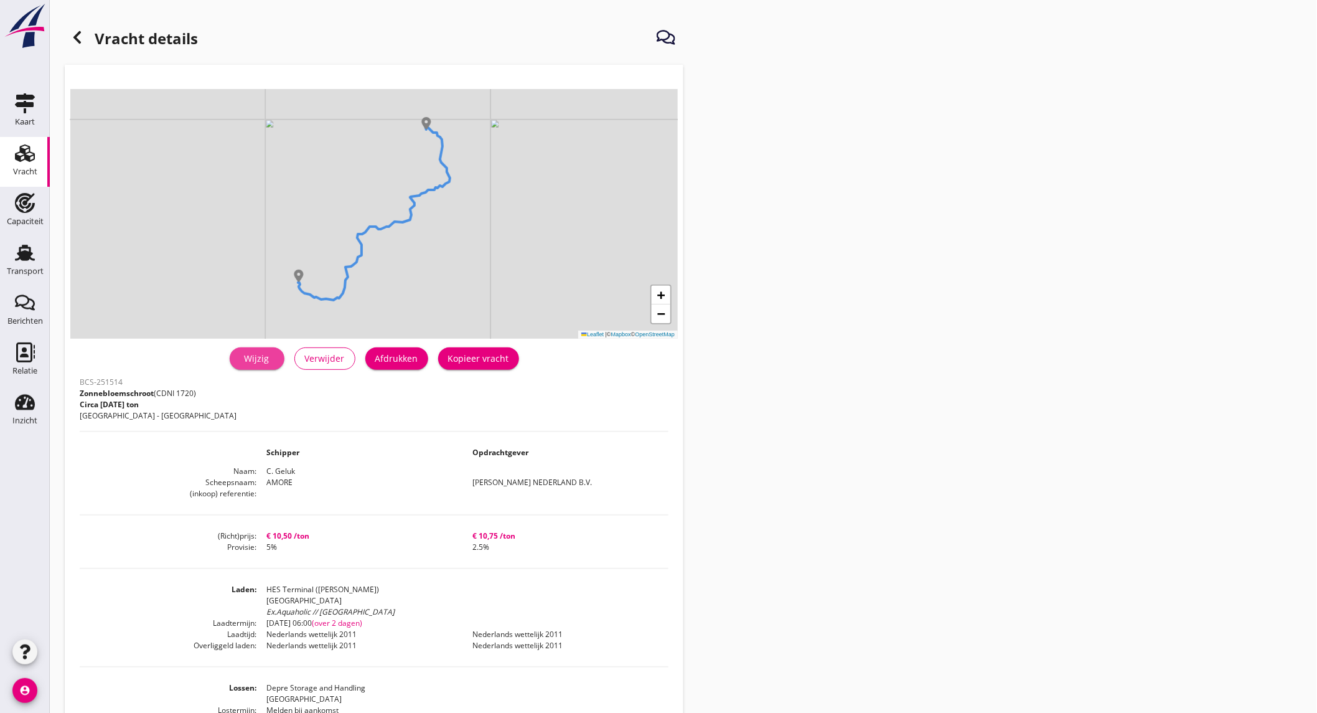
click at [268, 360] on div "Wijzig" at bounding box center [257, 358] width 35 height 13
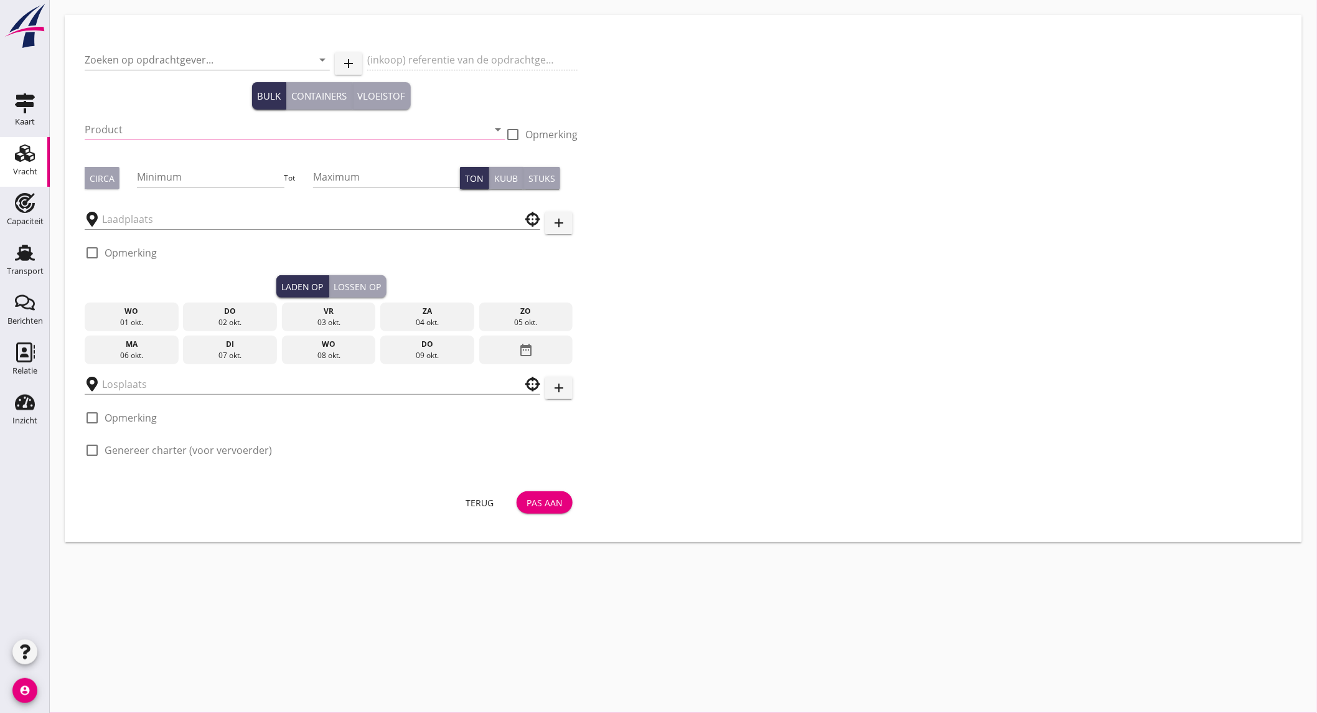
type input "[PERSON_NAME] NEDERLAND B.V."
type input "Zonnebloemschroot (1720)"
type input "1150"
checkbox input "true"
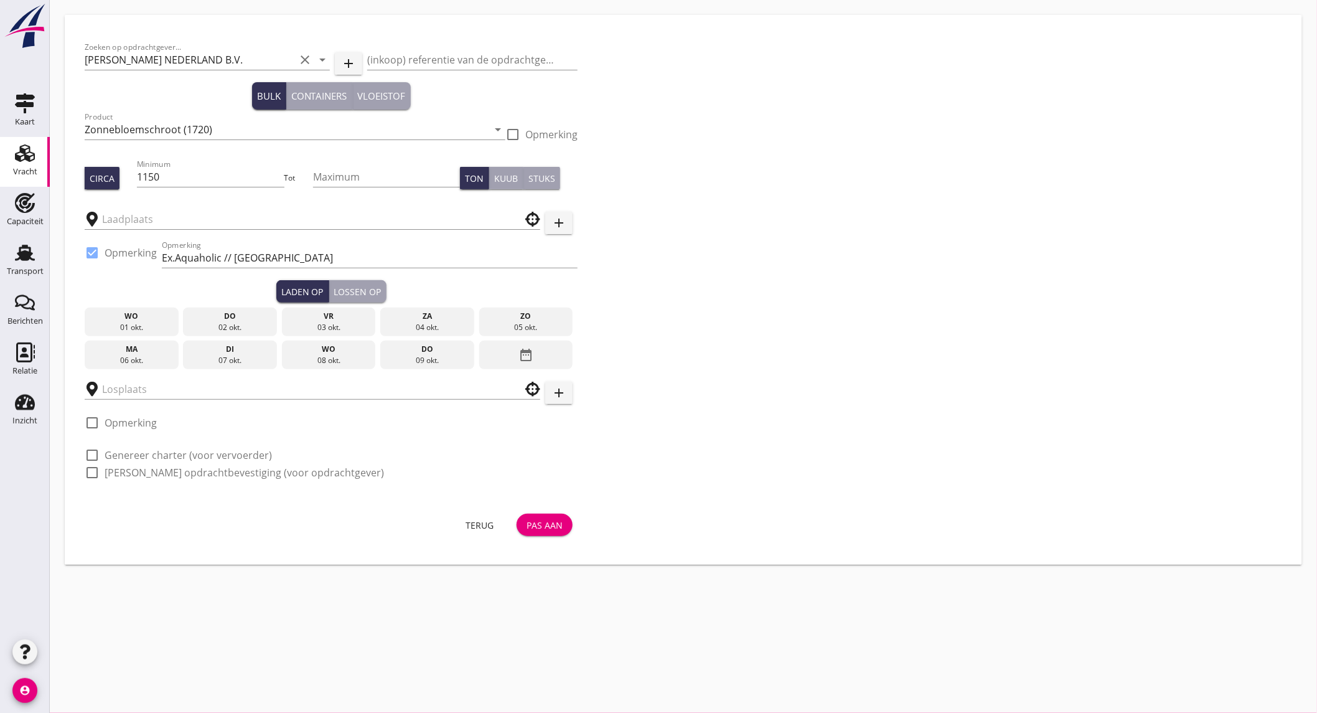
type input "HES Terminal ([PERSON_NAME])"
type input "Depre Storage and Handling"
checkbox input "true"
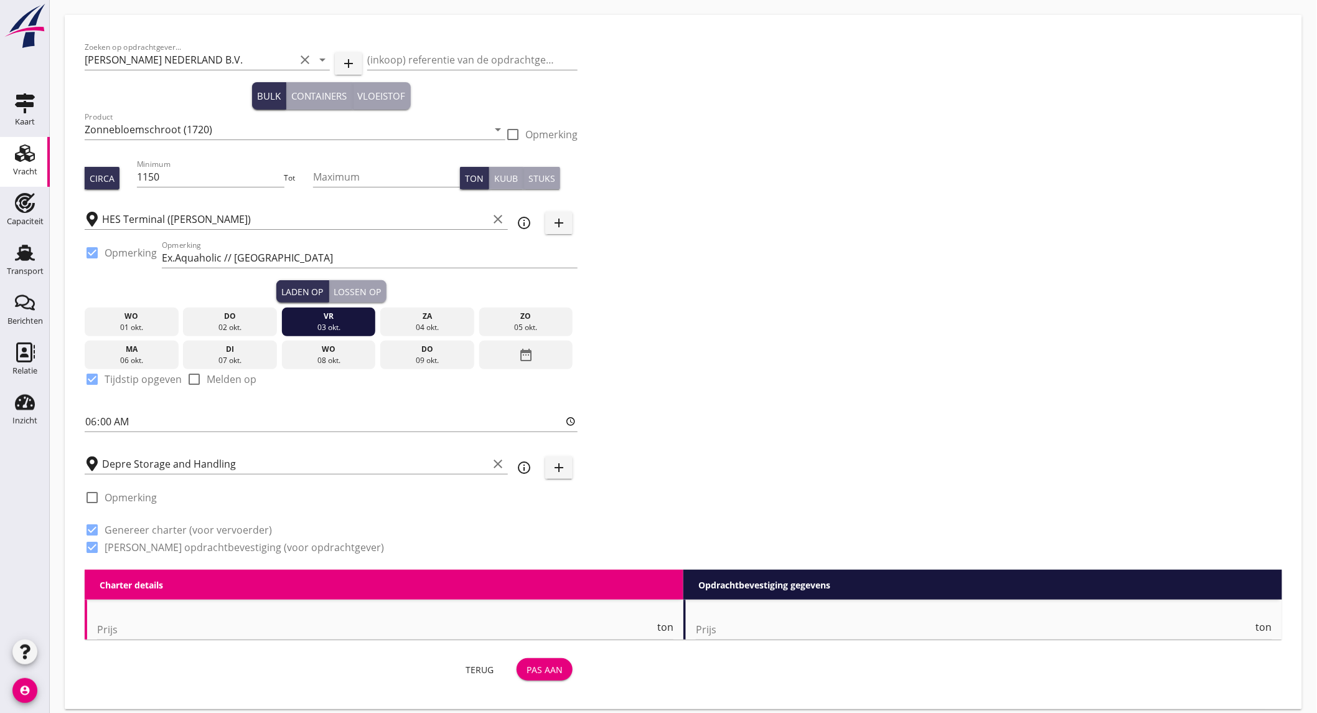
type input "10.5"
checkbox input "false"
radio input "false"
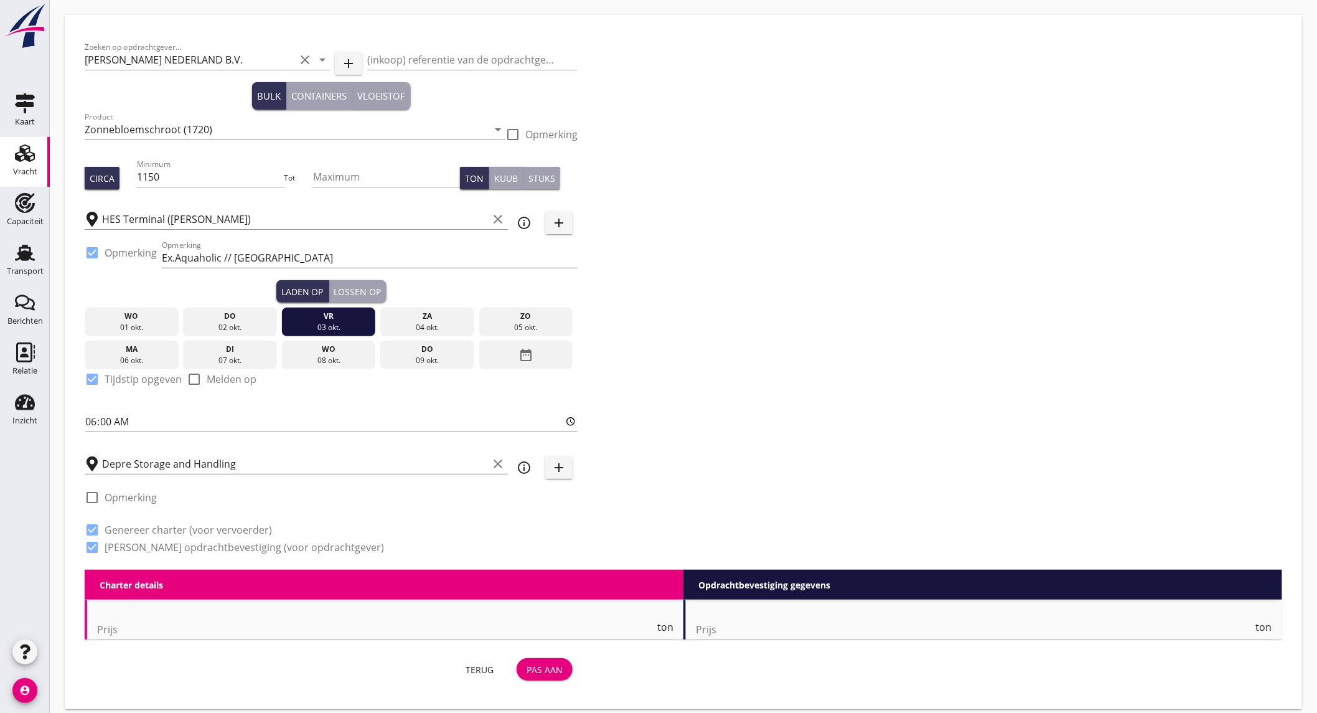
checkbox input "true"
radio input "false"
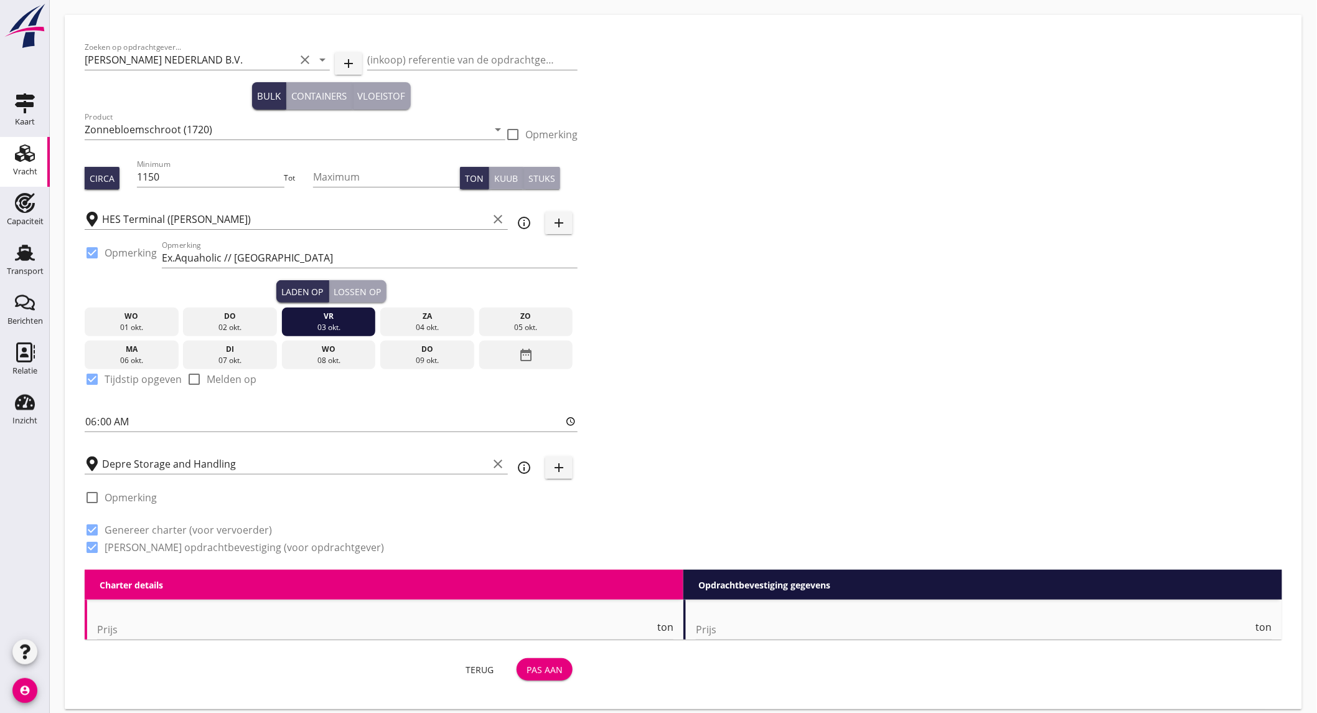
radio input "true"
radio input "false"
radio input "true"
type input "5"
type input "10.75"
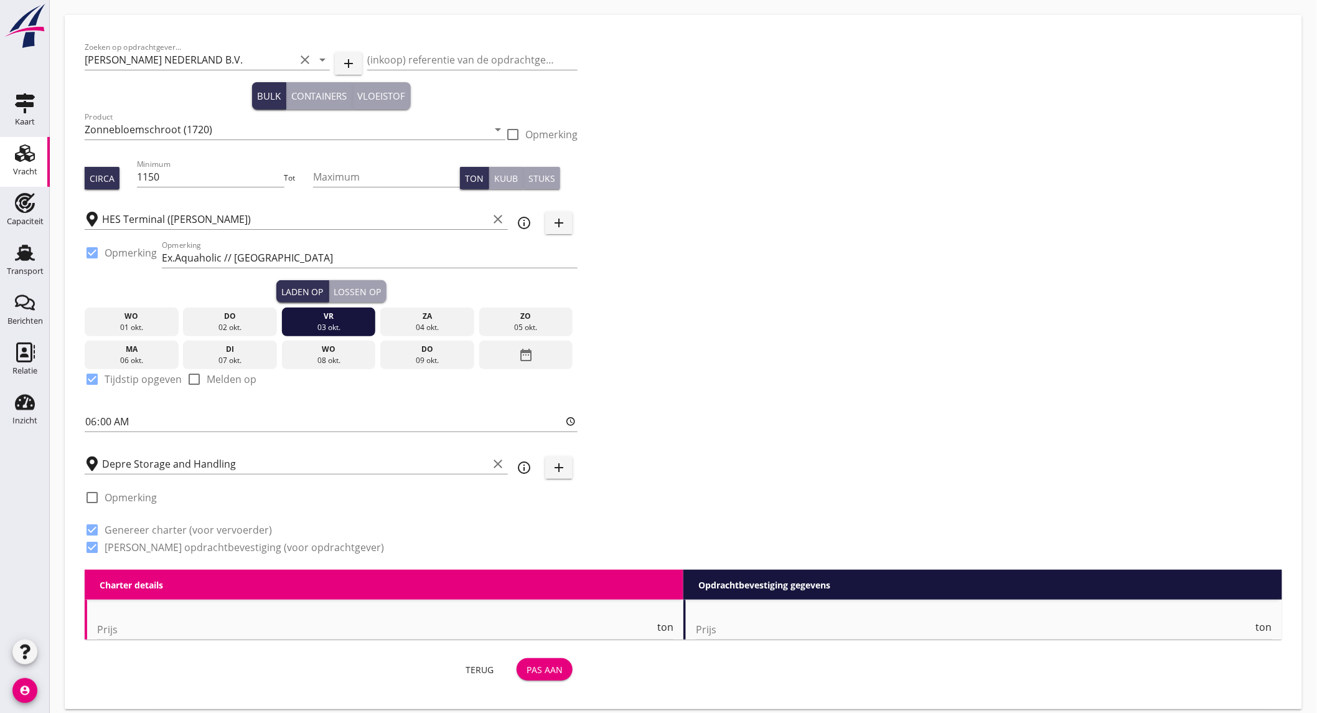
checkbox input "false"
radio input "false"
checkbox input "true"
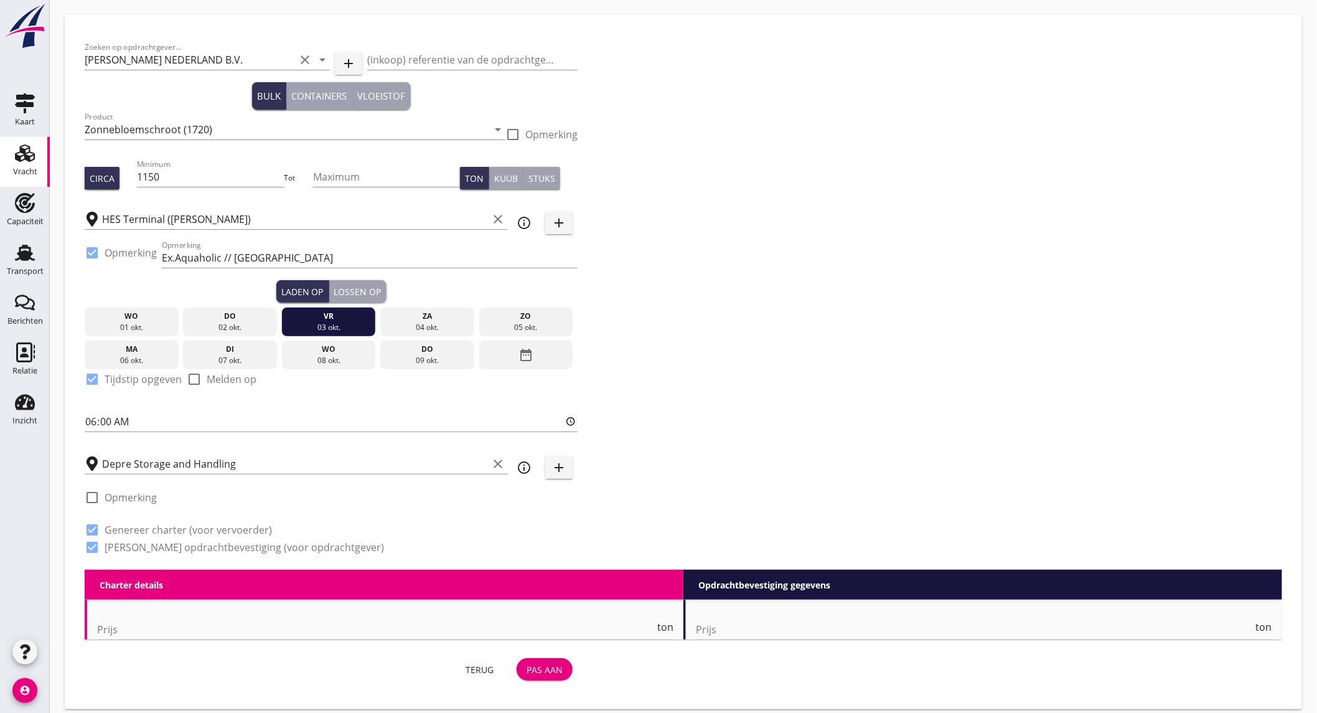
checkbox input "true"
radio input "false"
radio input "true"
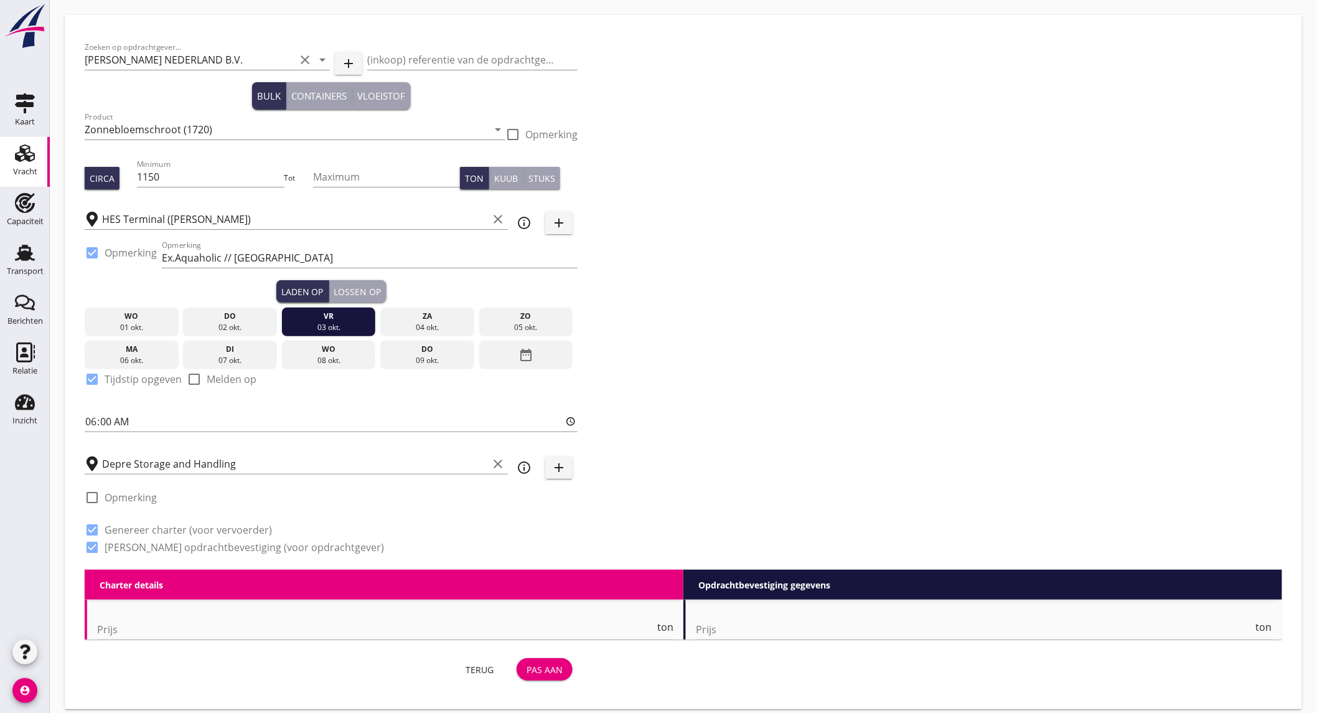
radio input "false"
radio input "true"
type input "2.5"
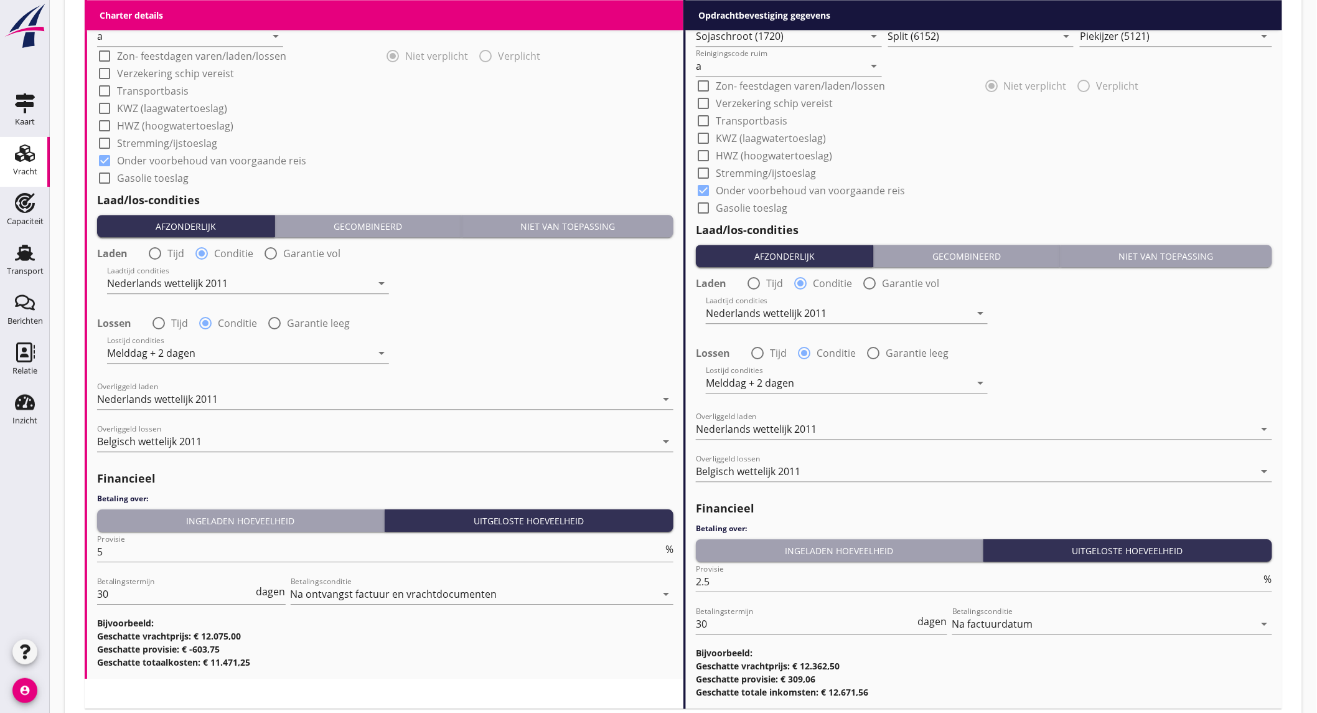
scroll to position [1037, 0]
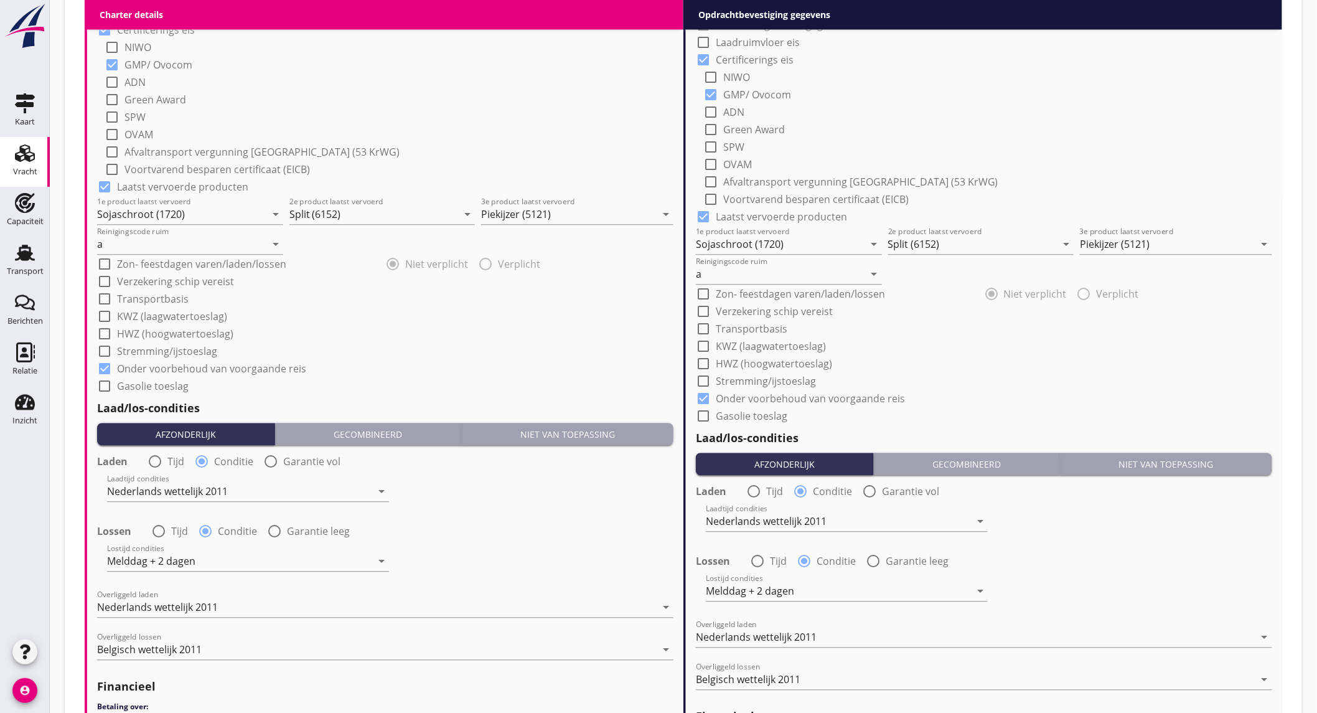
click at [17, 167] on div "Vracht" at bounding box center [25, 171] width 24 height 8
click at [28, 213] on div "Capaciteit" at bounding box center [25, 221] width 37 height 17
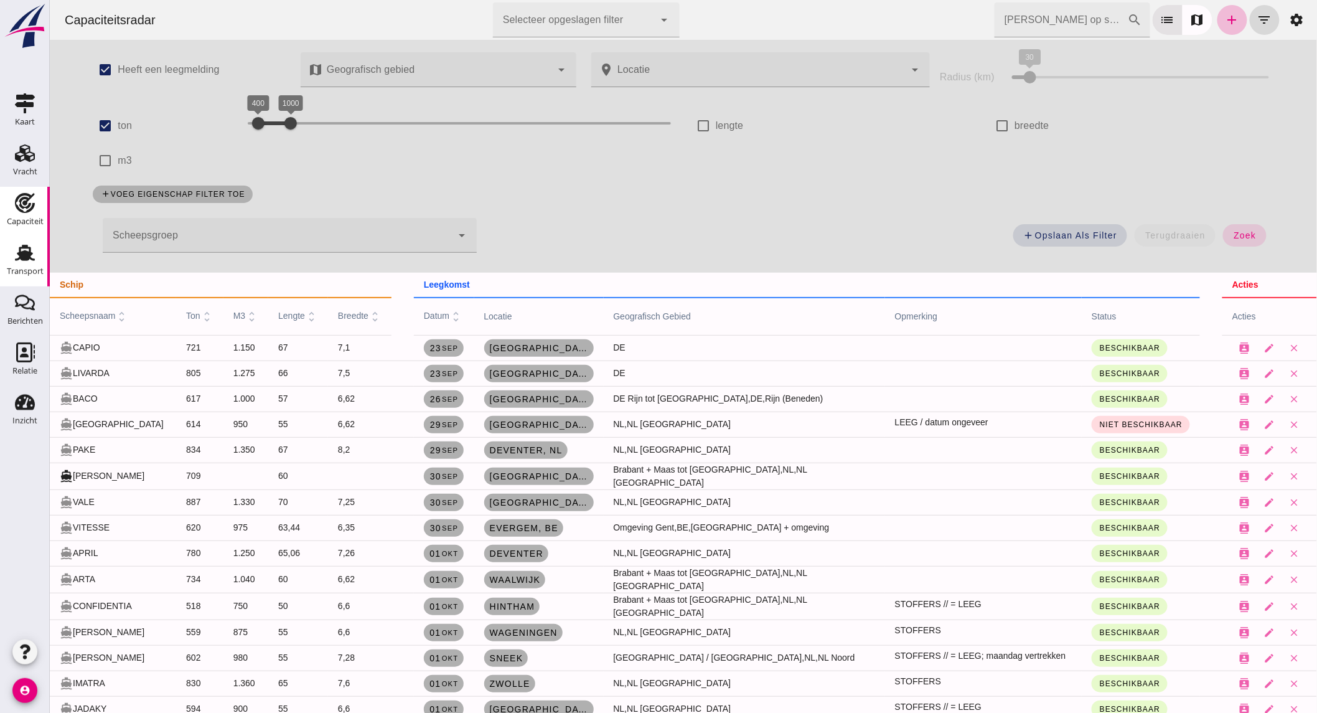
click at [27, 265] on div "Transport" at bounding box center [25, 271] width 37 height 17
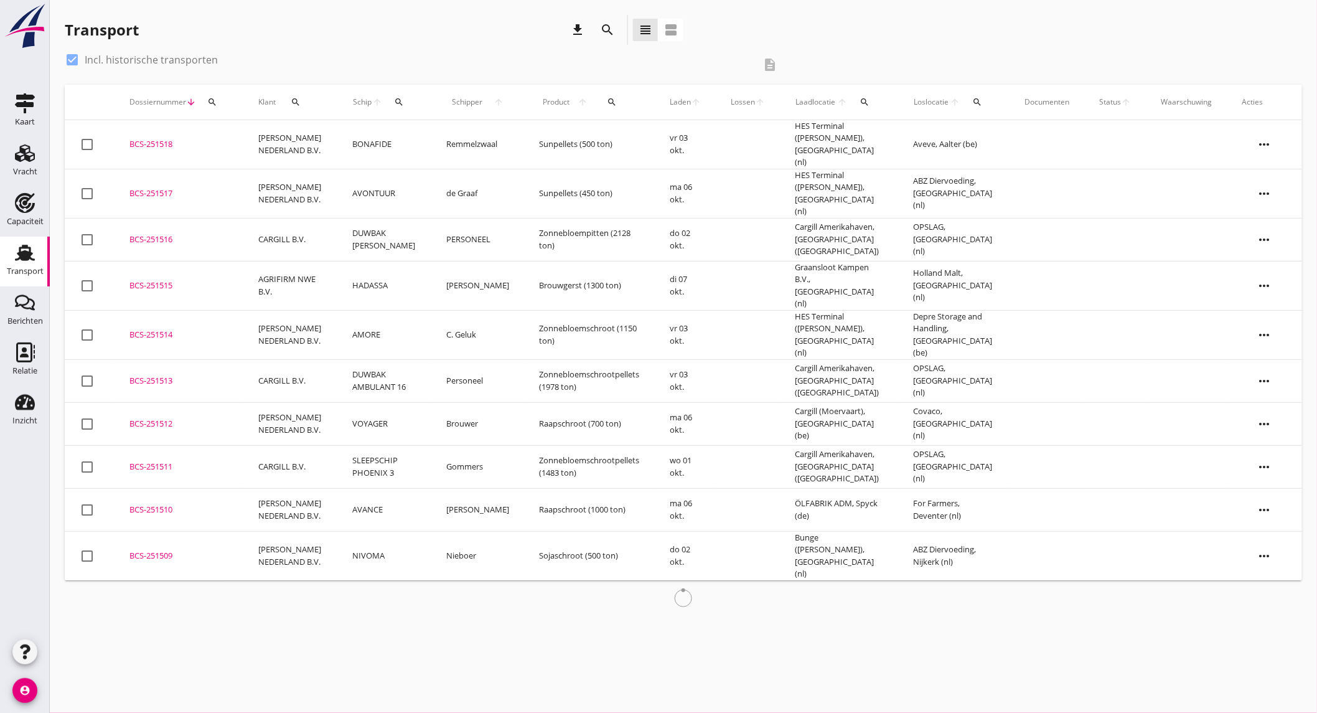
click at [607, 26] on icon "search" at bounding box center [607, 29] width 15 height 15
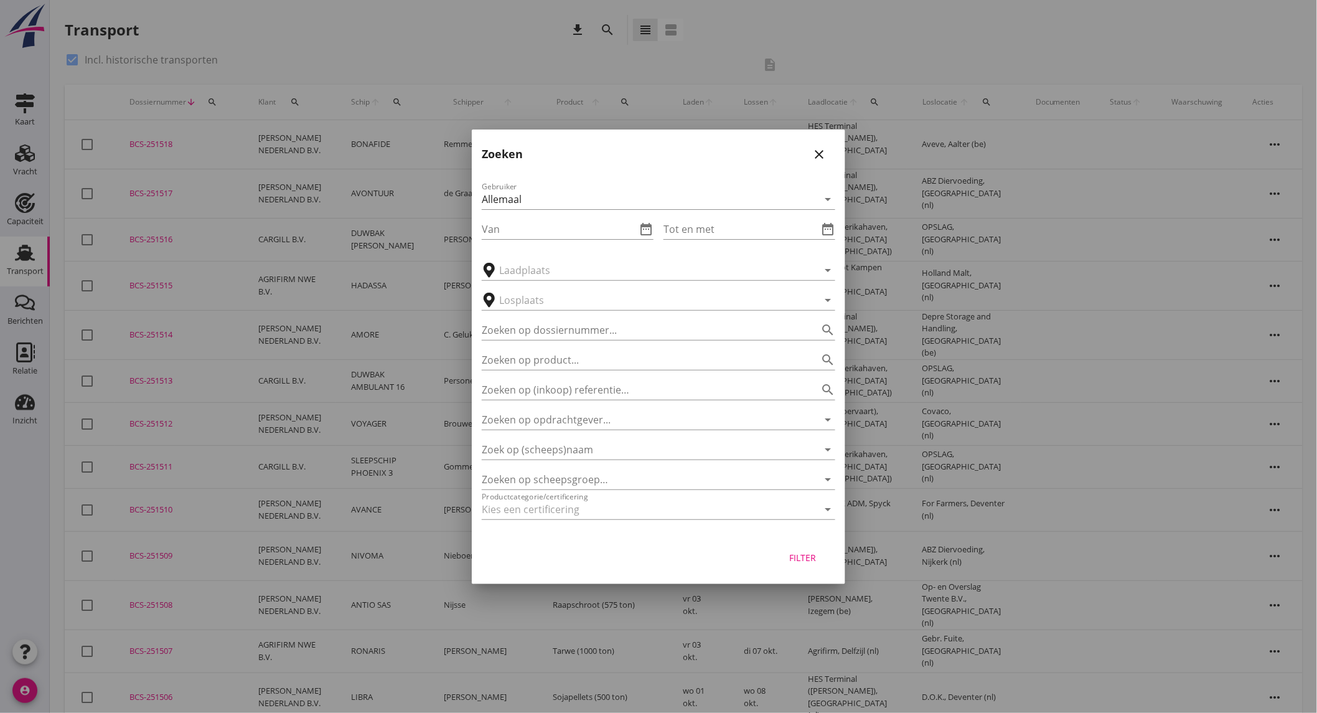
click at [824, 153] on icon "close" at bounding box center [819, 154] width 15 height 15
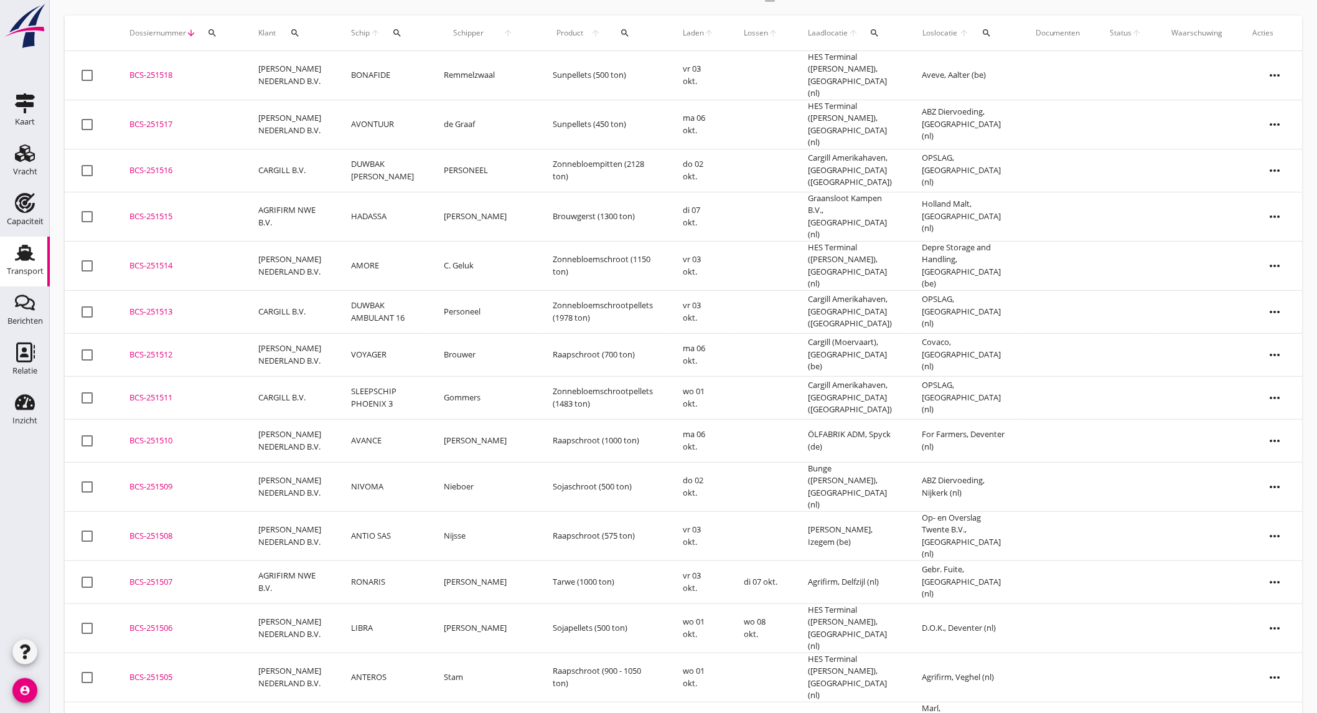
scroll to position [138, 0]
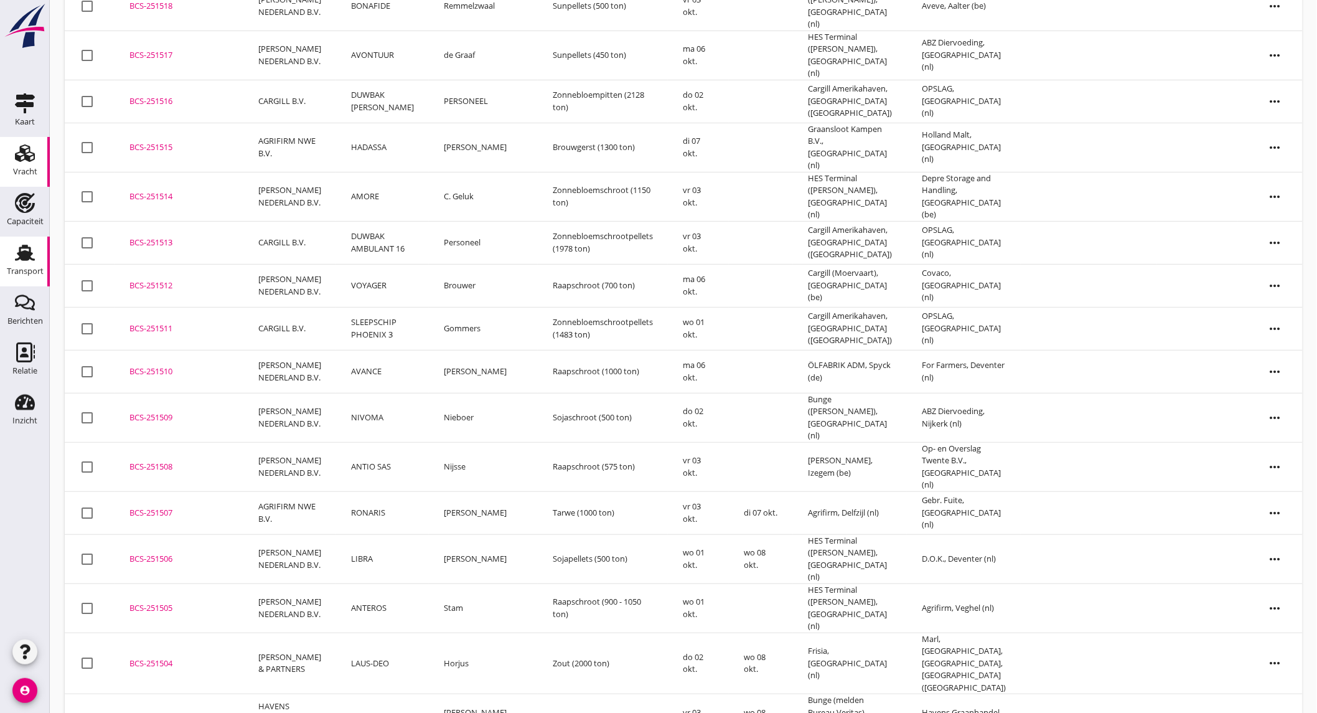
click at [26, 149] on use at bounding box center [25, 152] width 20 height 17
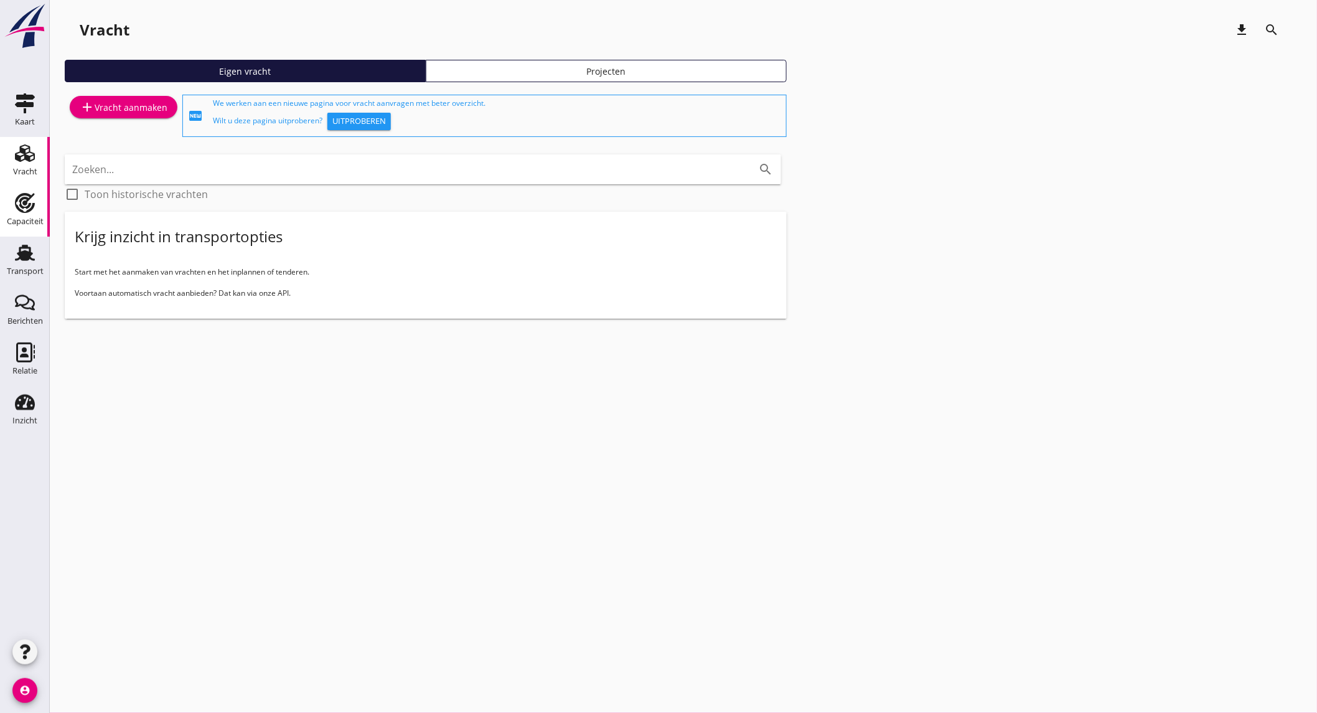
click at [29, 217] on div "Capaciteit" at bounding box center [25, 221] width 37 height 8
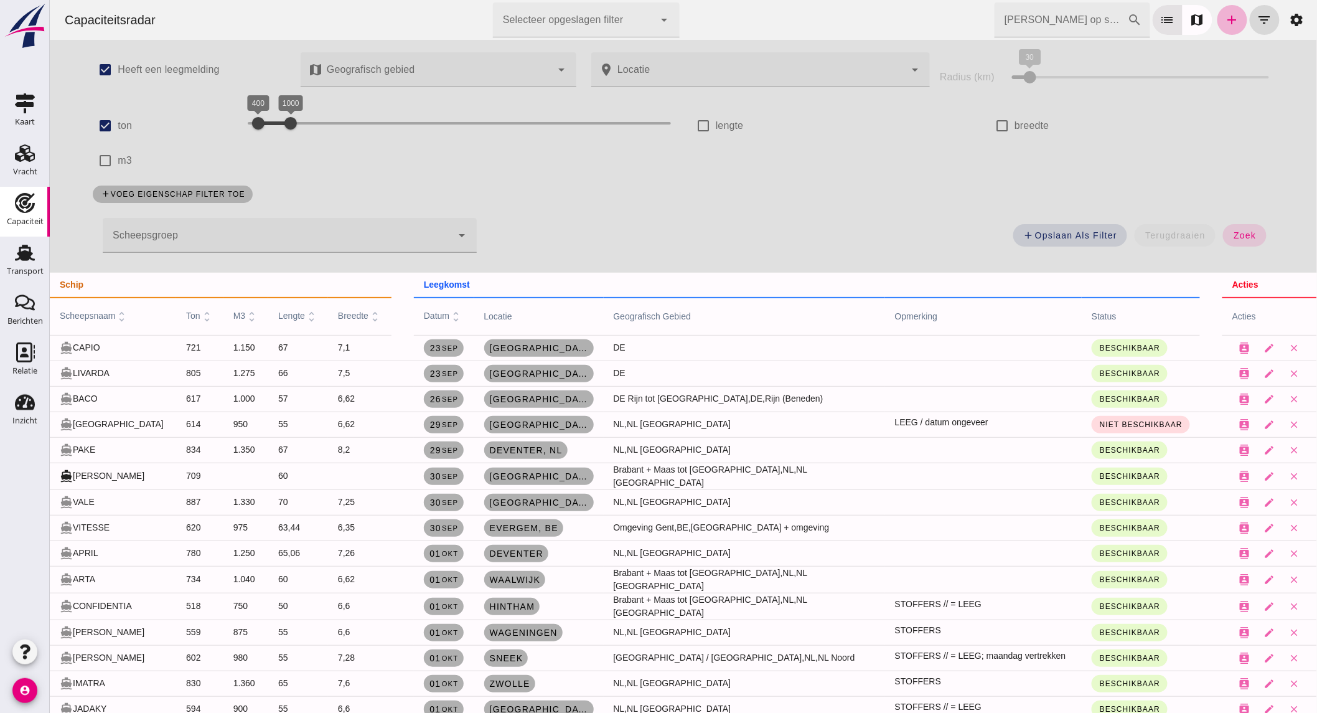
click at [1225, 19] on icon "add" at bounding box center [1232, 19] width 15 height 15
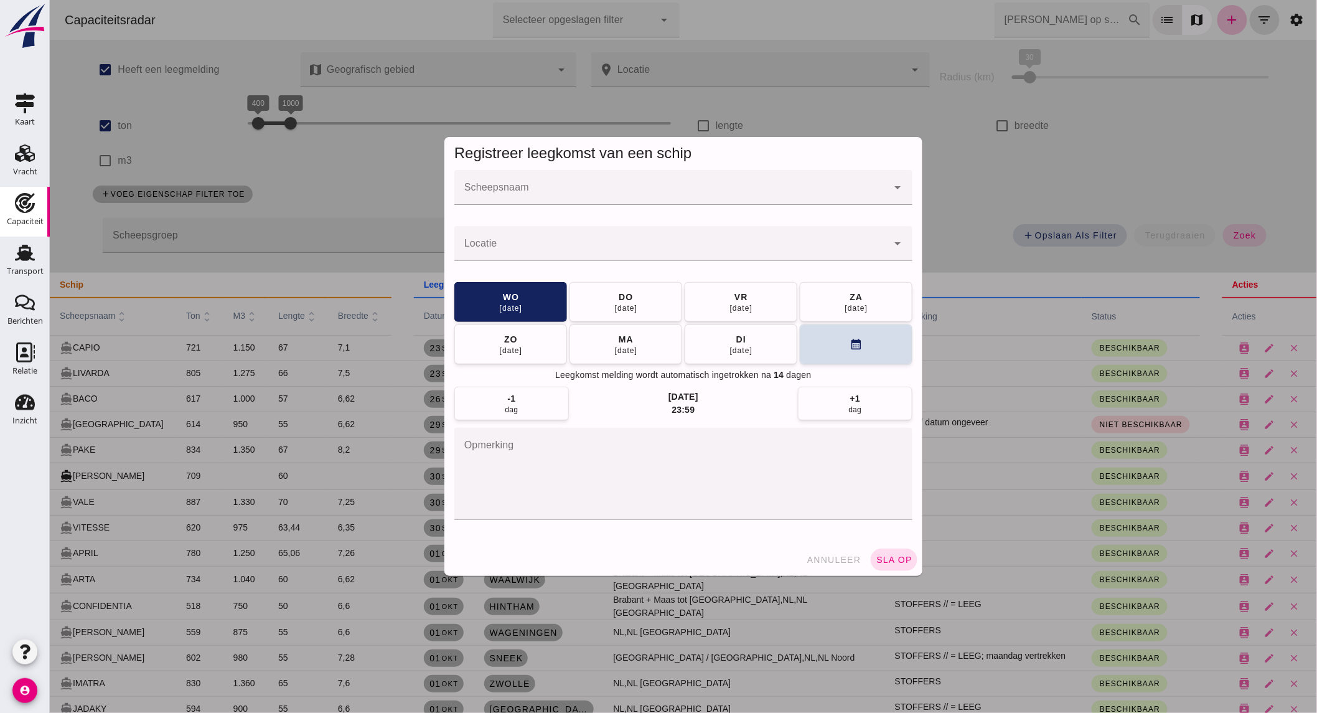
click at [525, 195] on input "Scheepsnaam" at bounding box center [670, 193] width 433 height 15
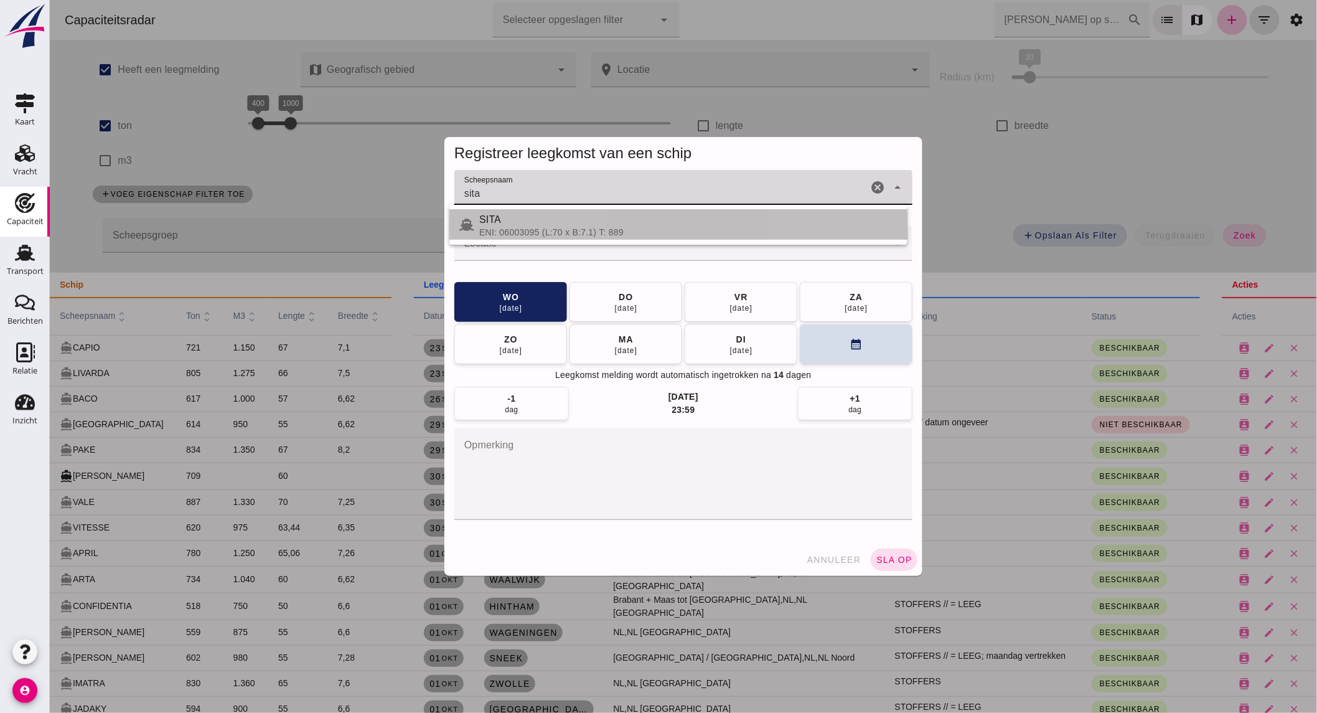
click at [530, 228] on div "ENI: 06003095 (L:70 x B:7.1) T: 889" at bounding box center [688, 232] width 418 height 10
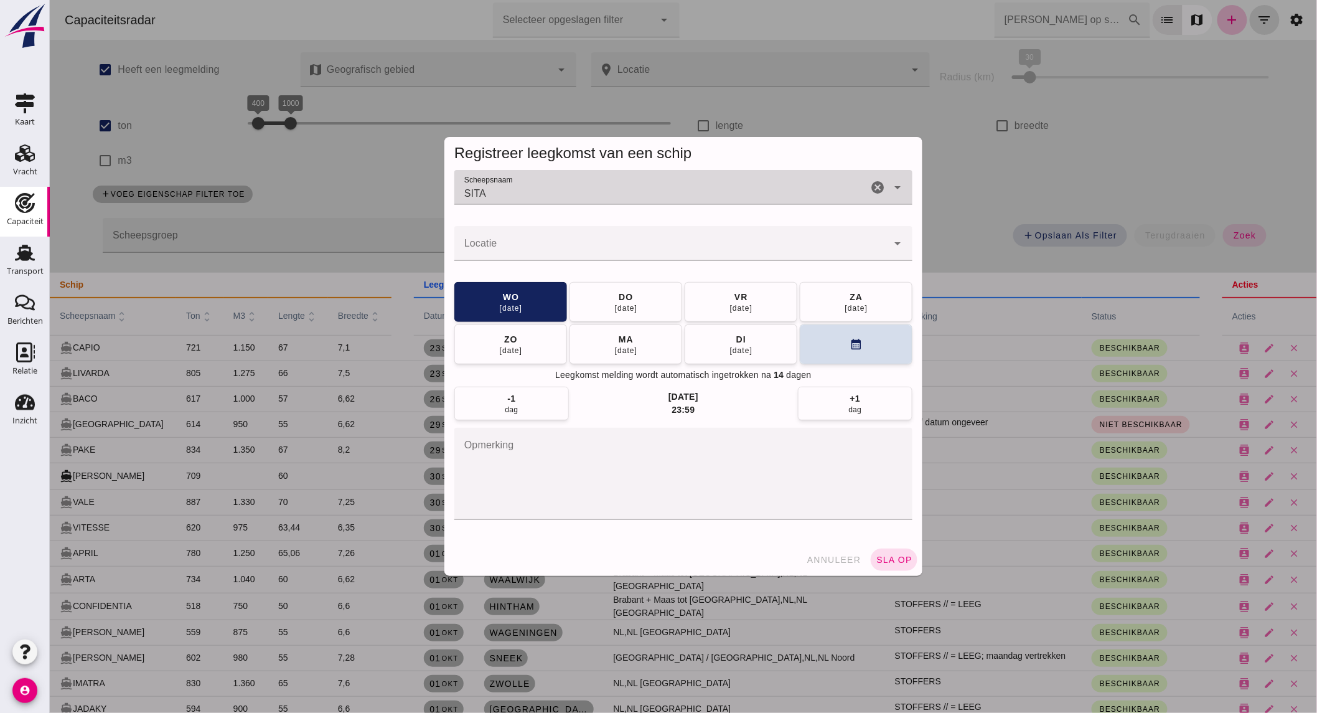
type input "SITA"
click at [538, 253] on input "Locatie" at bounding box center [670, 249] width 433 height 15
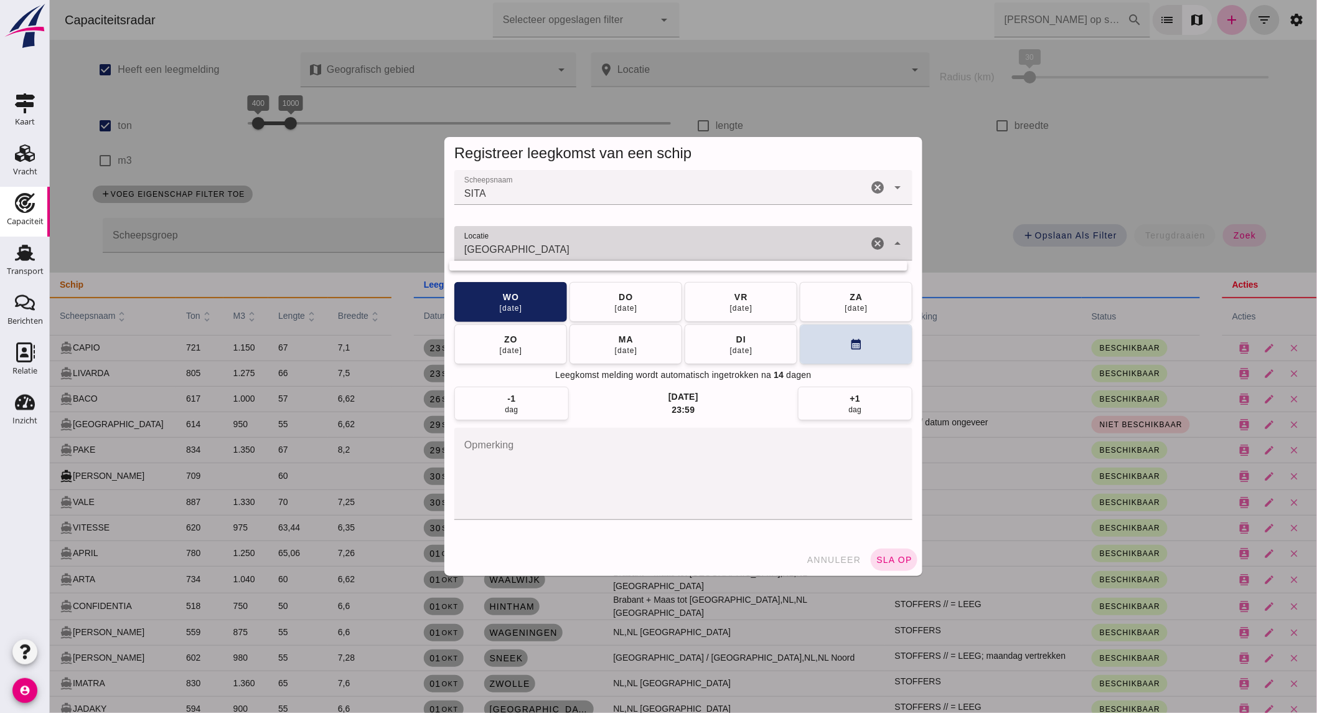
type input "[GEOGRAPHIC_DATA]"
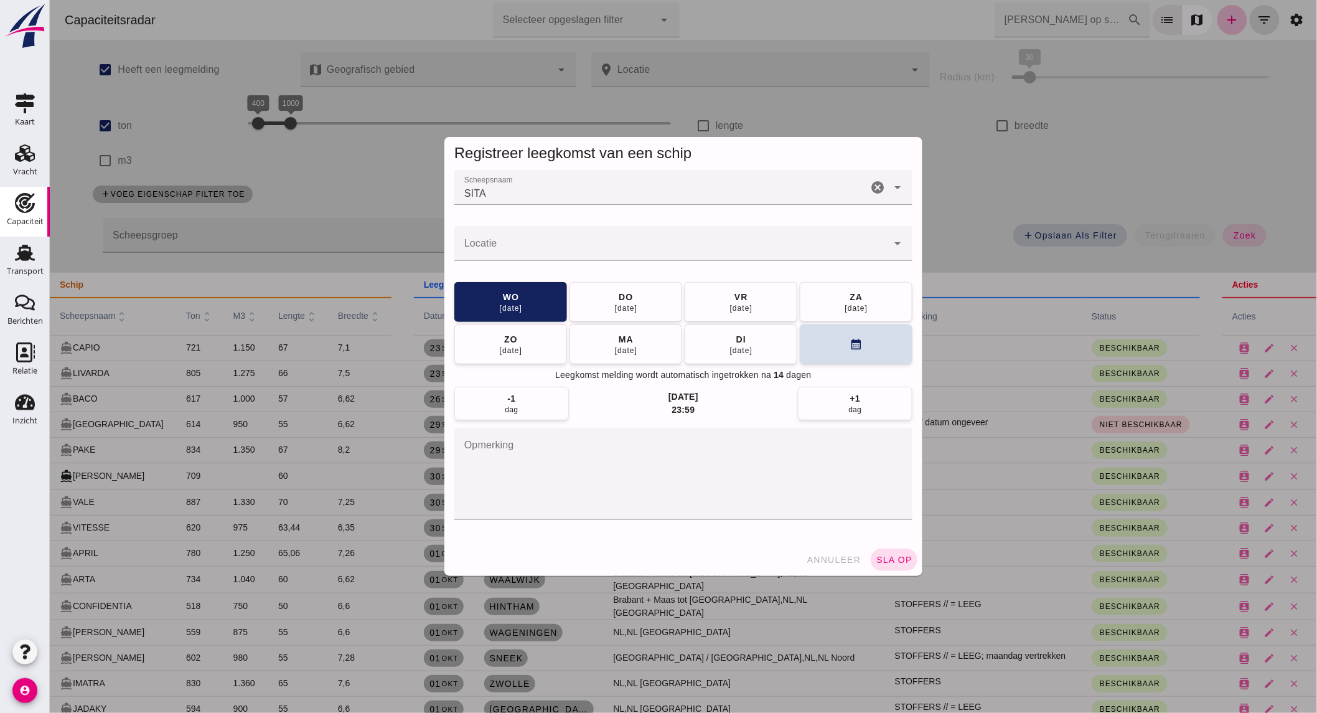
click at [647, 239] on div at bounding box center [670, 243] width 433 height 35
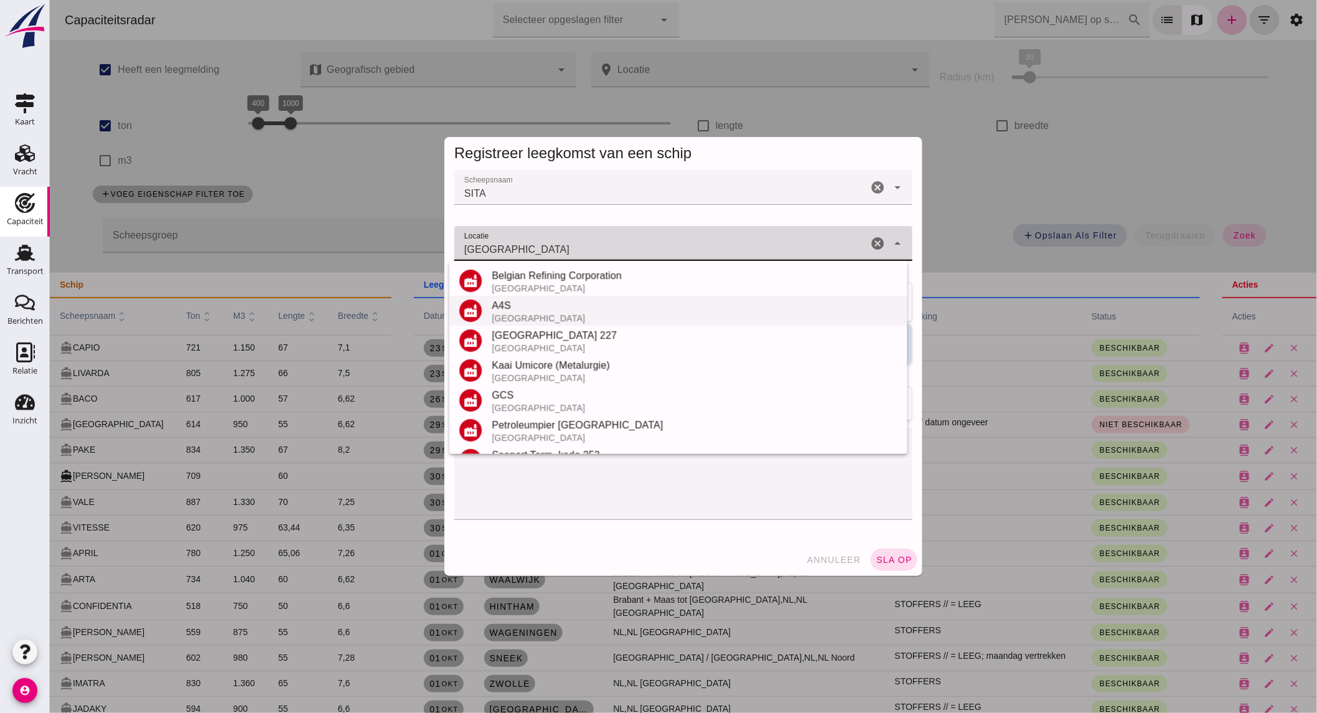
scroll to position [146, 0]
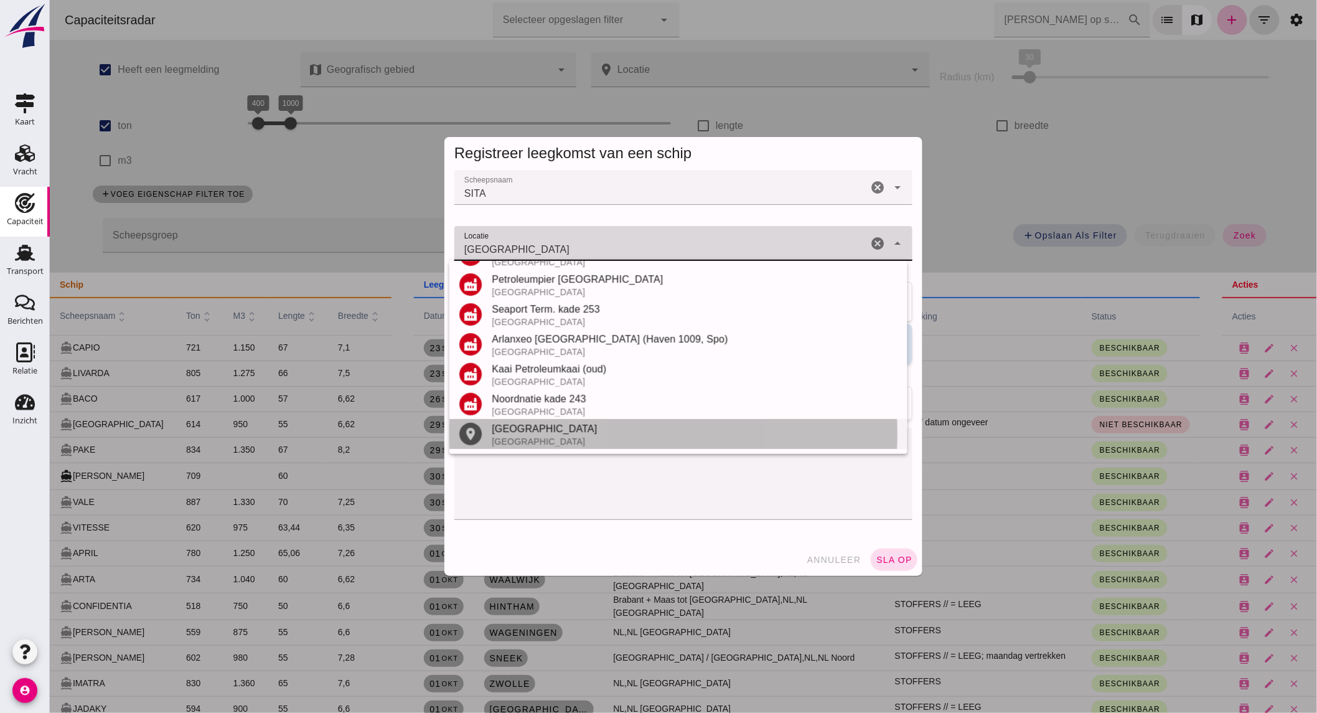
click at [510, 442] on div "[GEOGRAPHIC_DATA]" at bounding box center [694, 441] width 406 height 10
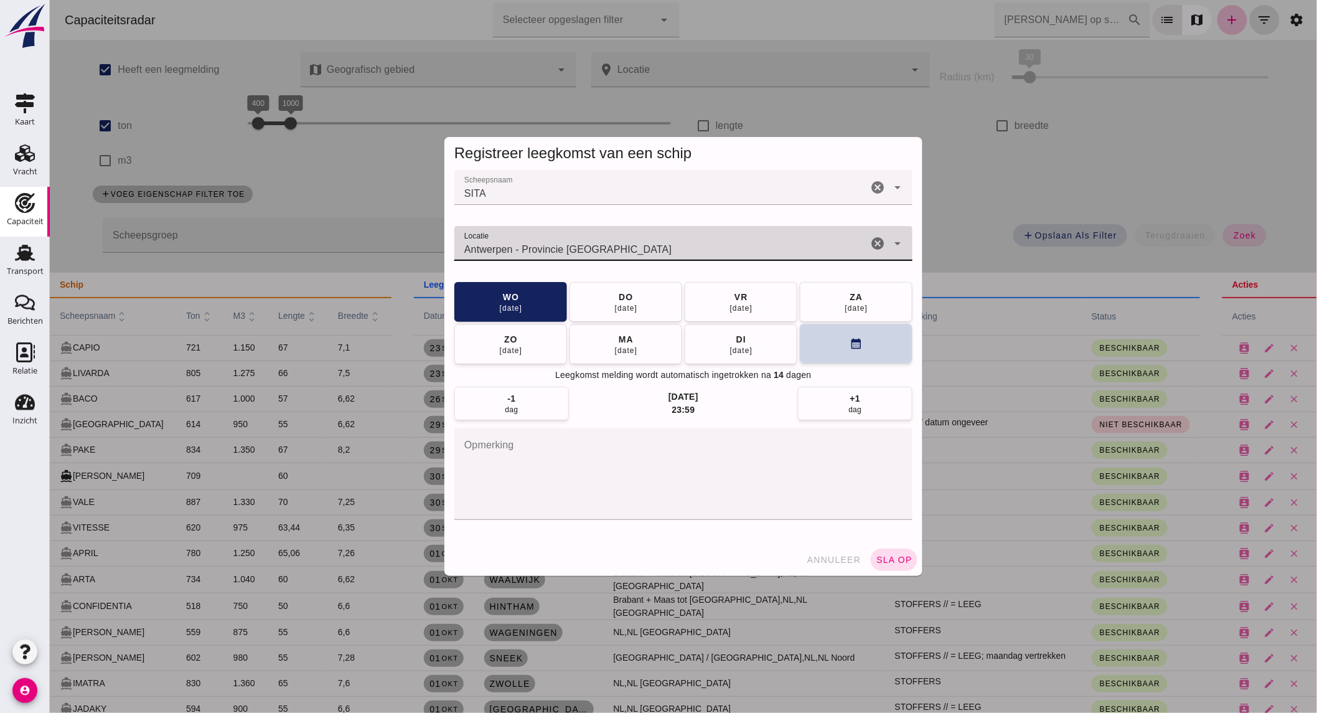
type input "Antwerpen - Provincie [GEOGRAPHIC_DATA]"
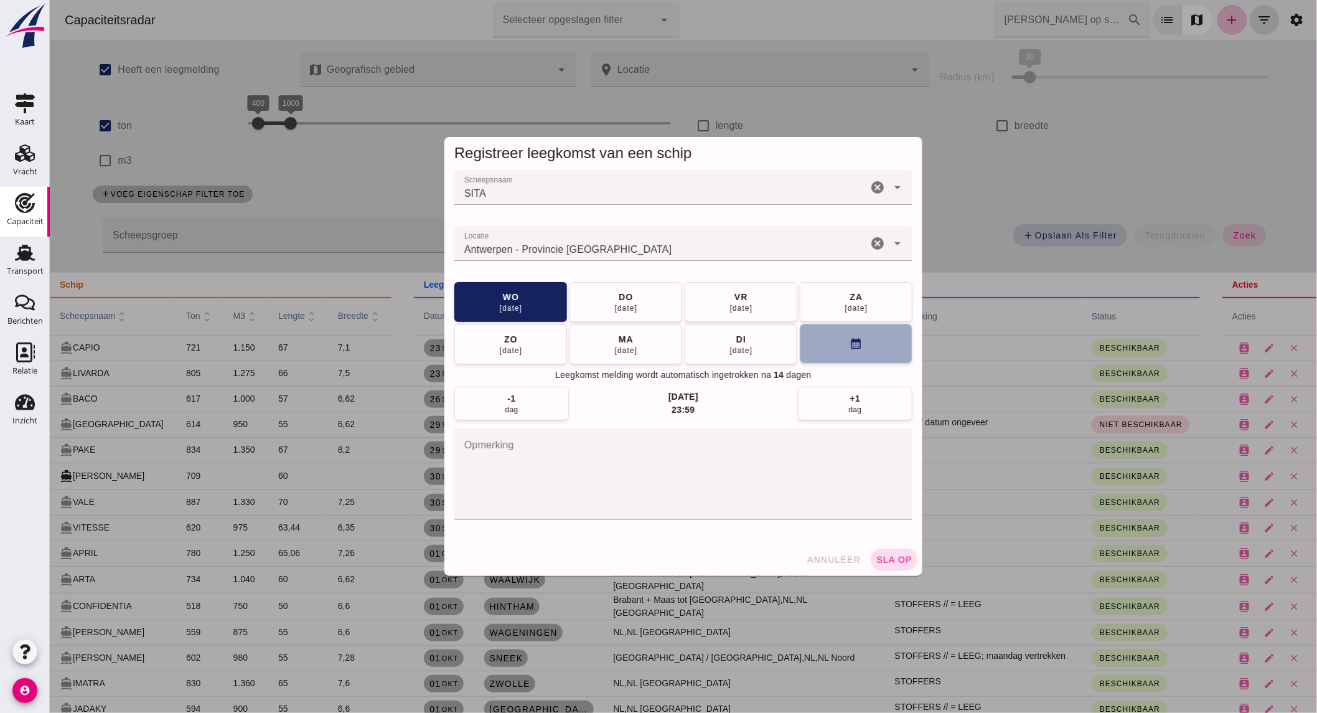
click at [829, 342] on button "calendar_month" at bounding box center [855, 344] width 113 height 40
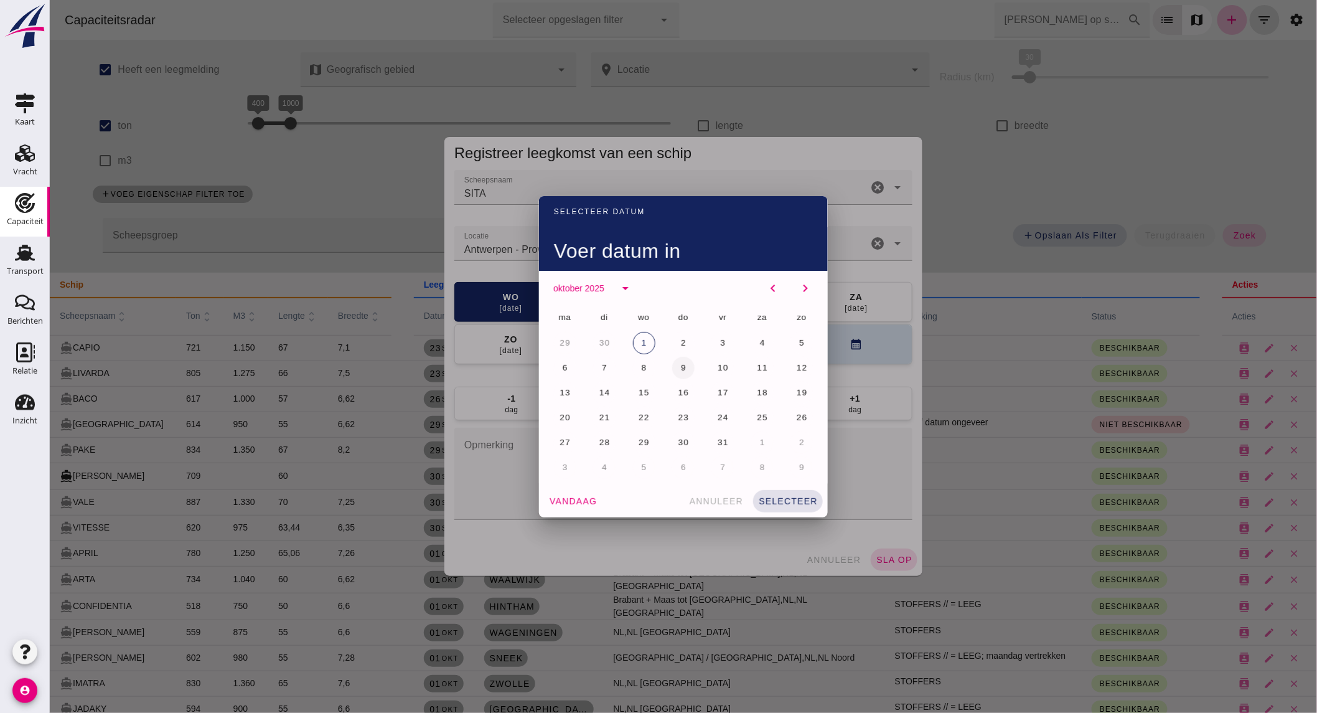
click at [680, 370] on span "9" at bounding box center [683, 367] width 6 height 9
click at [779, 501] on span "selecteer" at bounding box center [788, 501] width 60 height 10
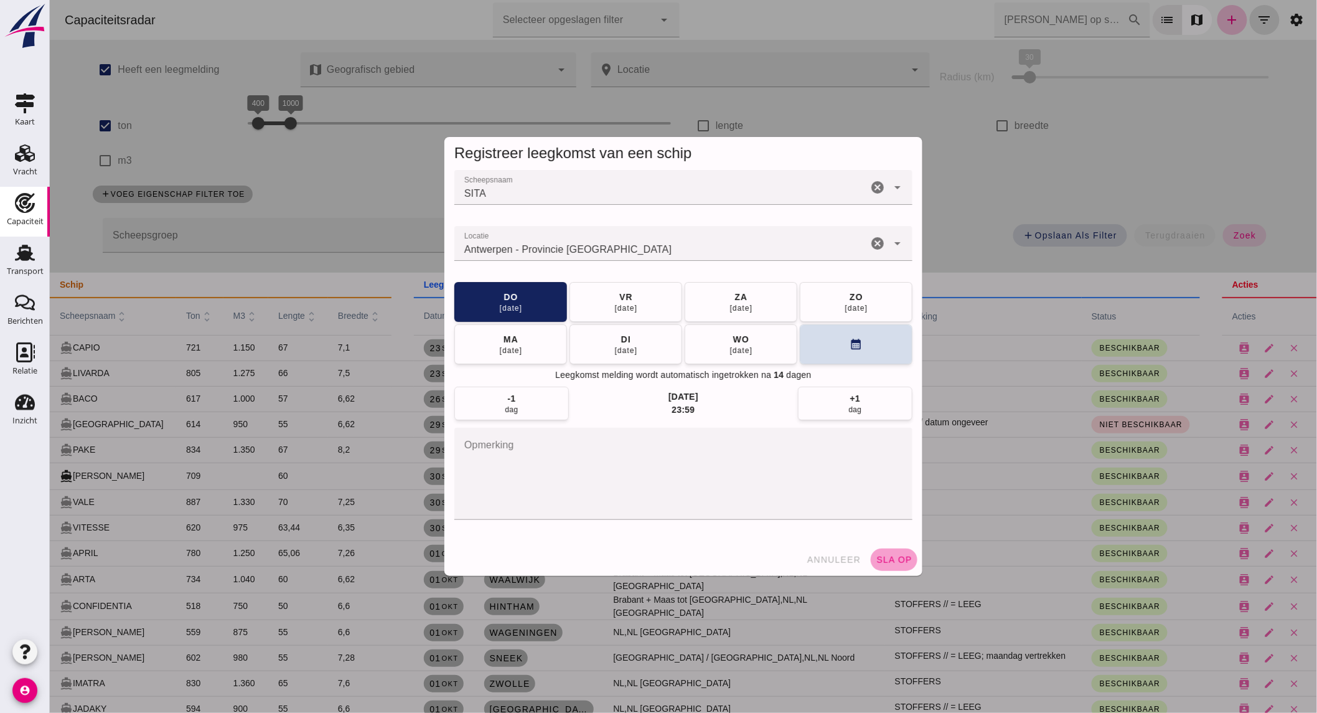
click at [882, 556] on span "sla op" at bounding box center [893, 560] width 37 height 10
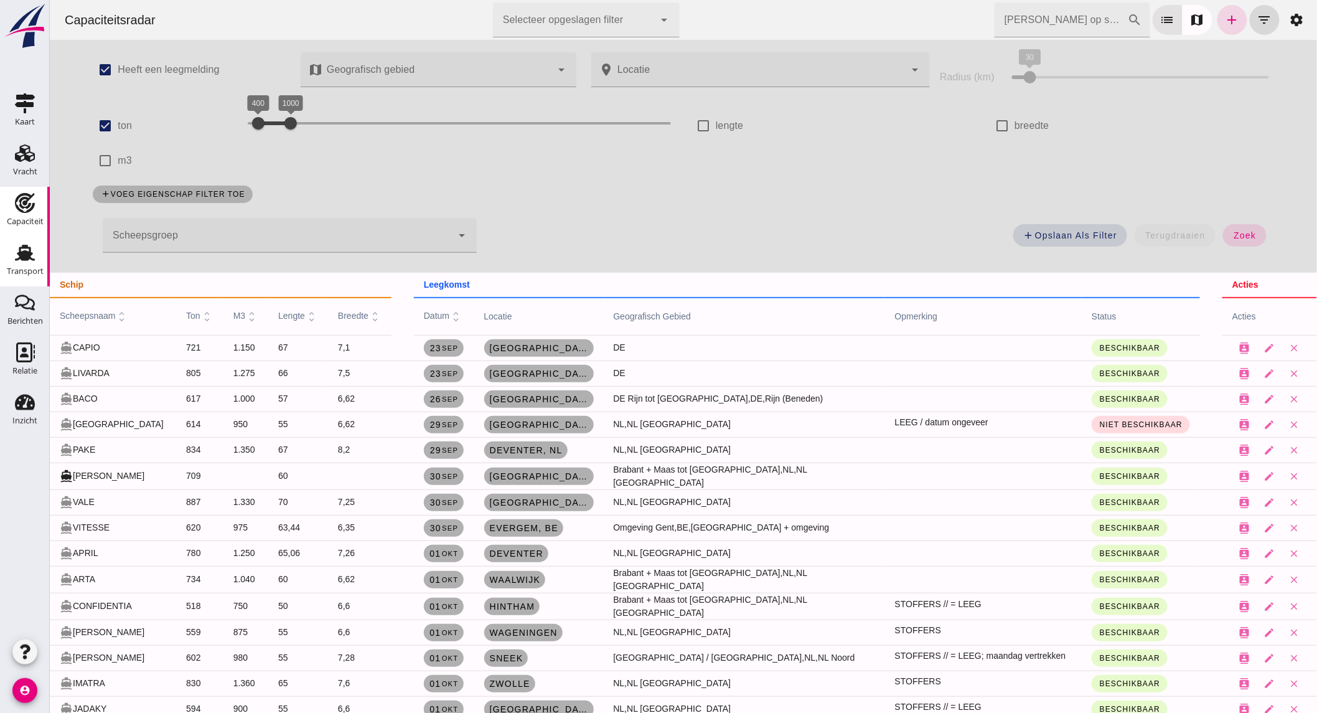
click at [31, 260] on icon "Transport" at bounding box center [25, 253] width 20 height 20
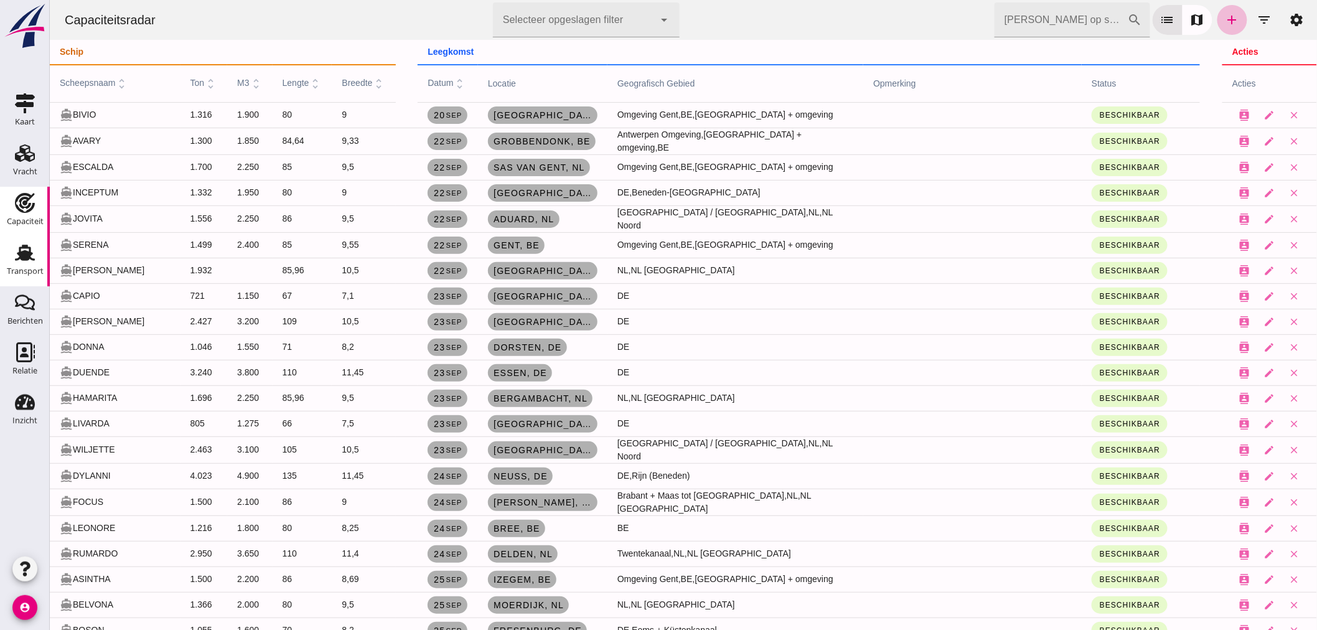
click at [34, 260] on use at bounding box center [25, 253] width 20 height 16
